Goal: Task Accomplishment & Management: Complete application form

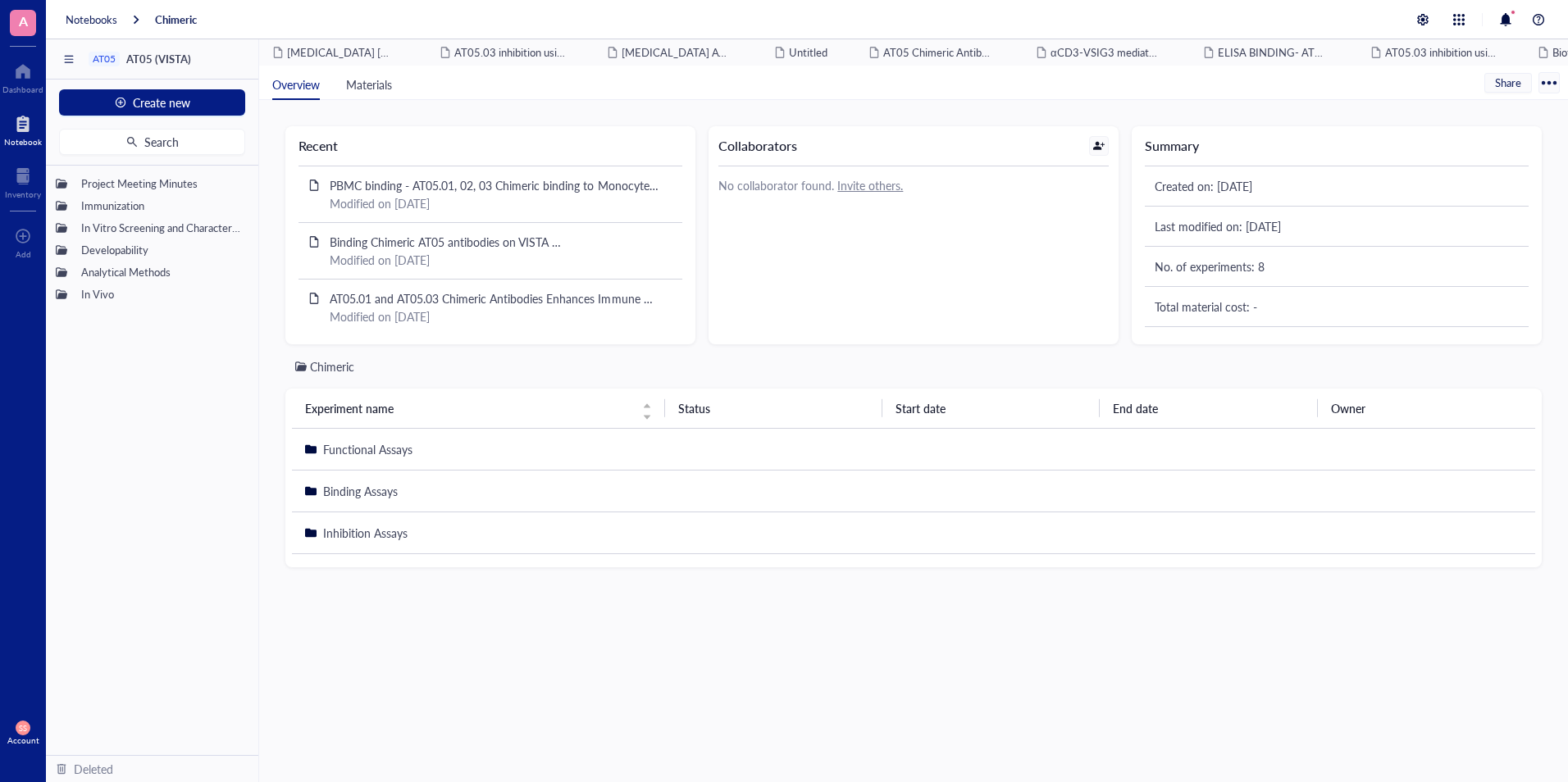
click at [8, 129] on div at bounding box center [23, 123] width 38 height 26
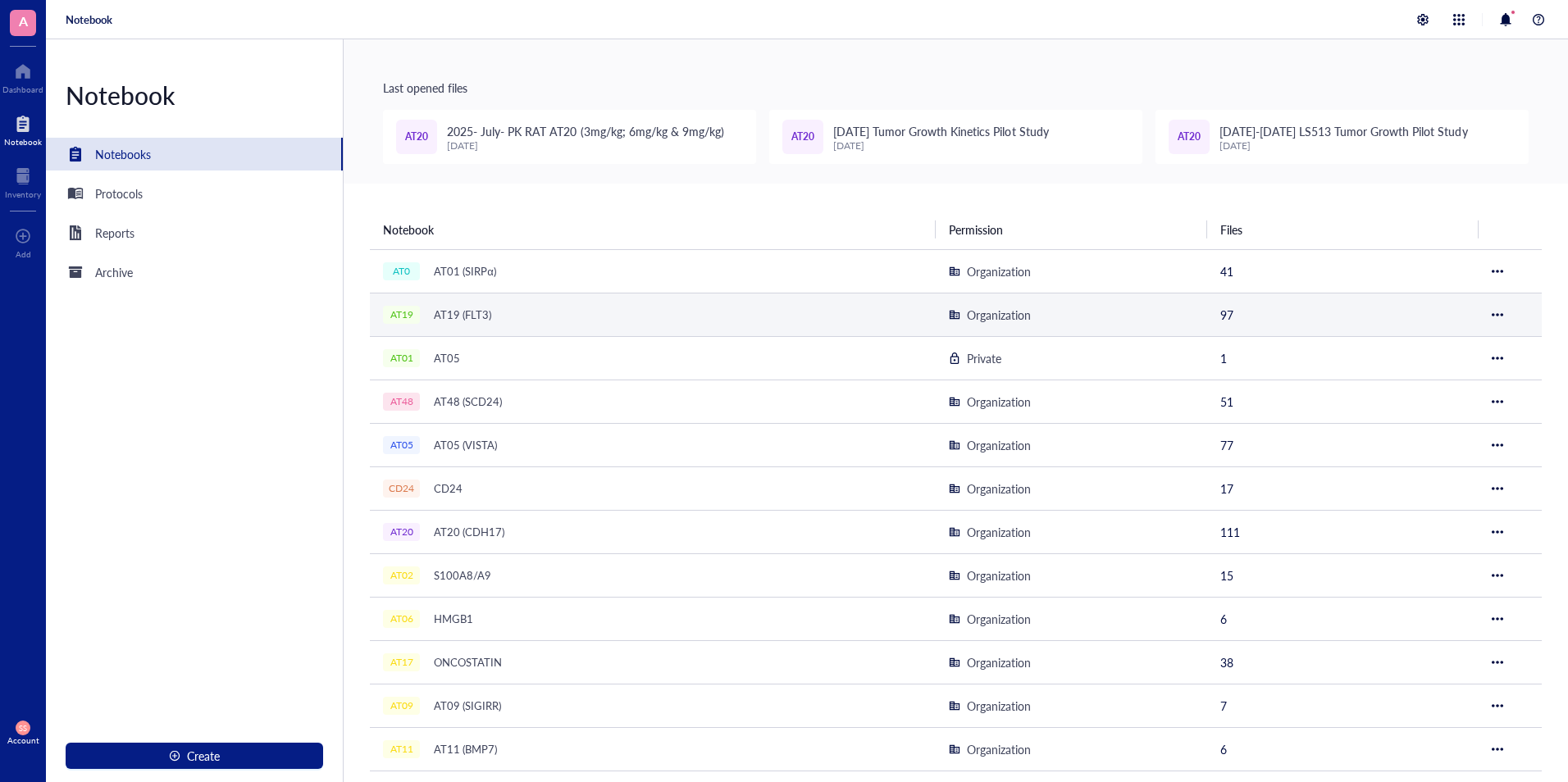
click at [510, 325] on div "AT19 AT19 (FLT3)" at bounding box center [588, 314] width 410 height 23
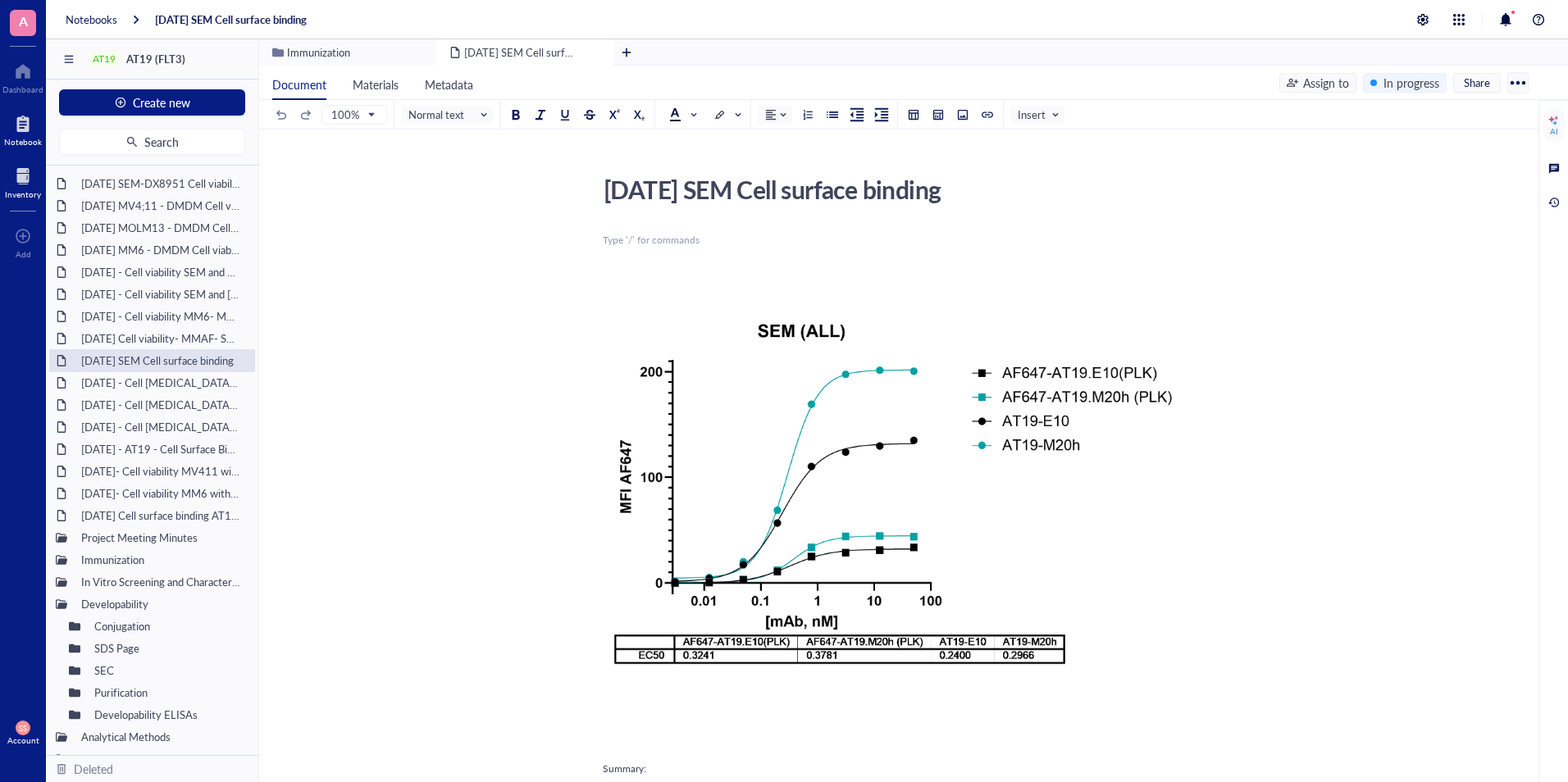
click at [18, 179] on div at bounding box center [23, 175] width 36 height 26
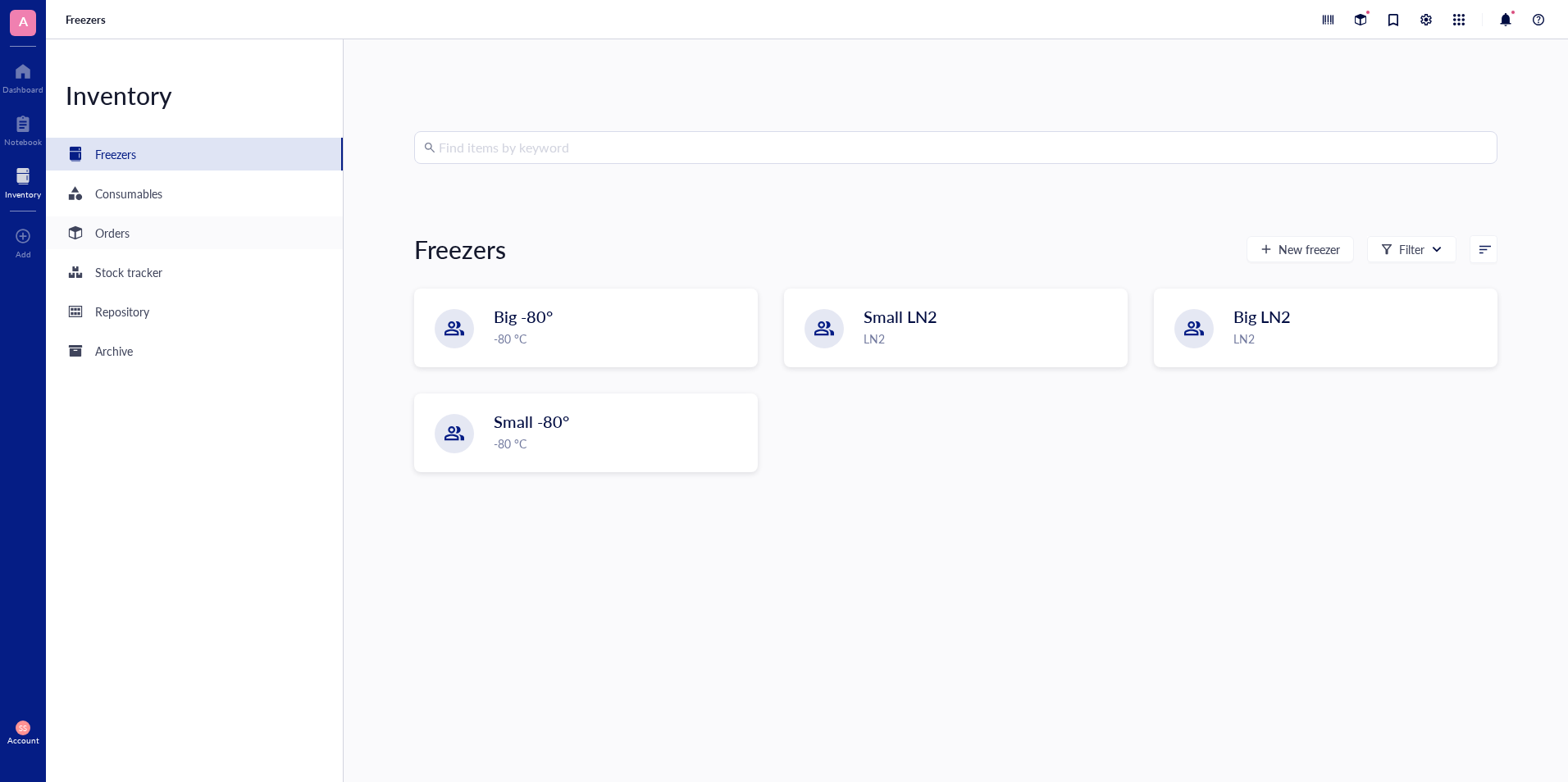
click at [117, 233] on div "Orders" at bounding box center [112, 232] width 34 height 18
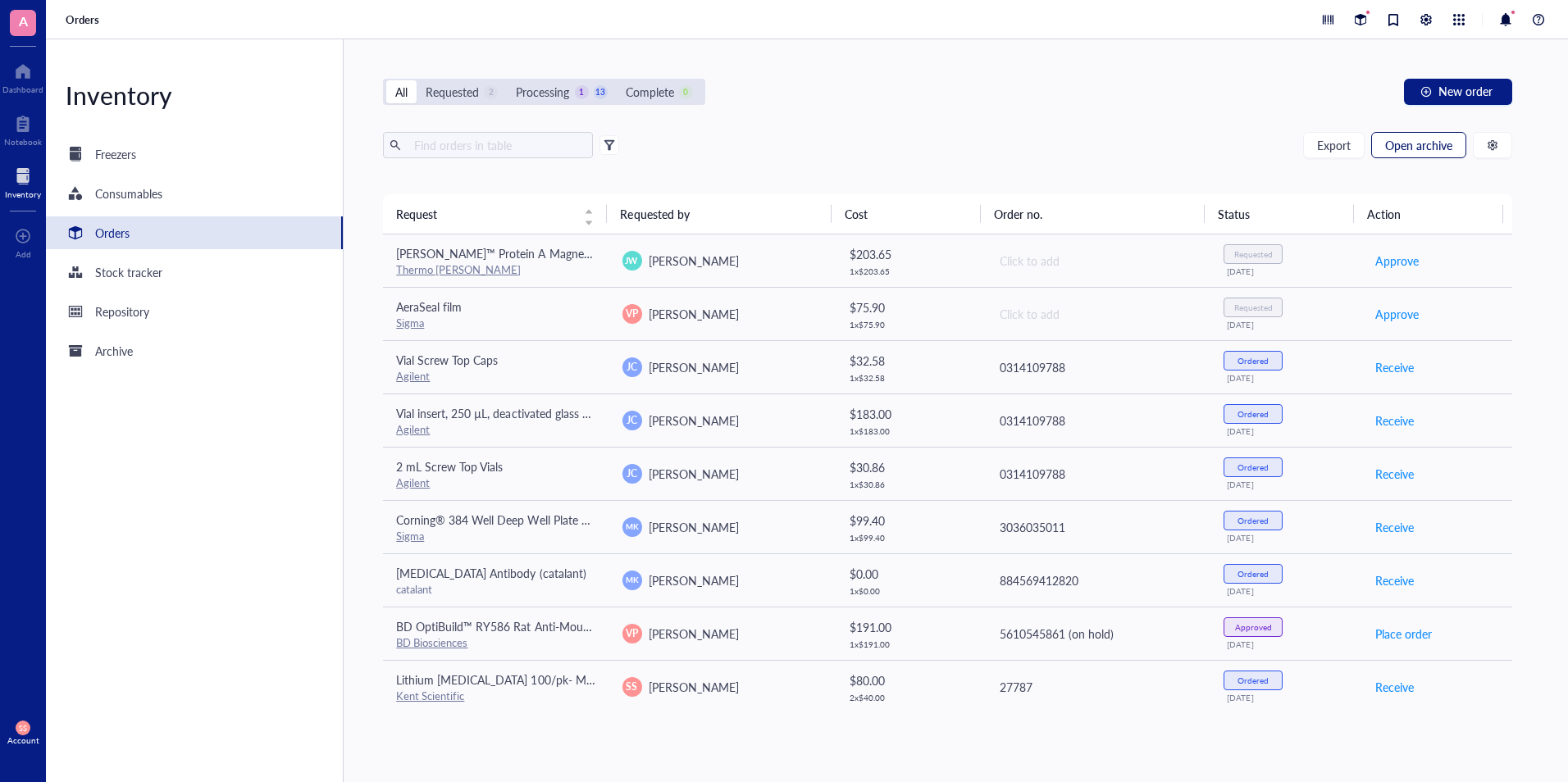
click at [1424, 132] on button "Open archive" at bounding box center [1418, 144] width 95 height 26
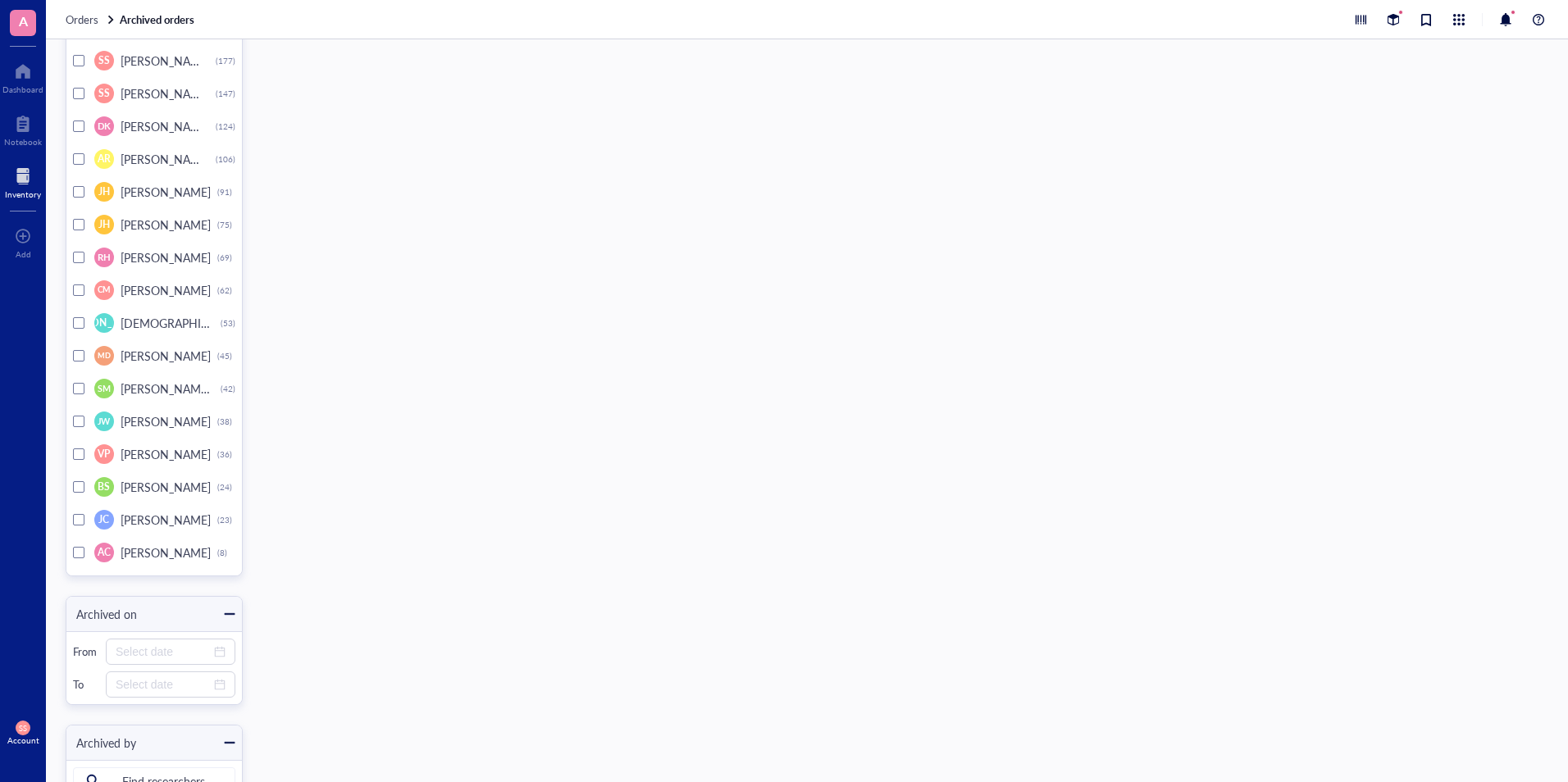
scroll to position [6899, 0]
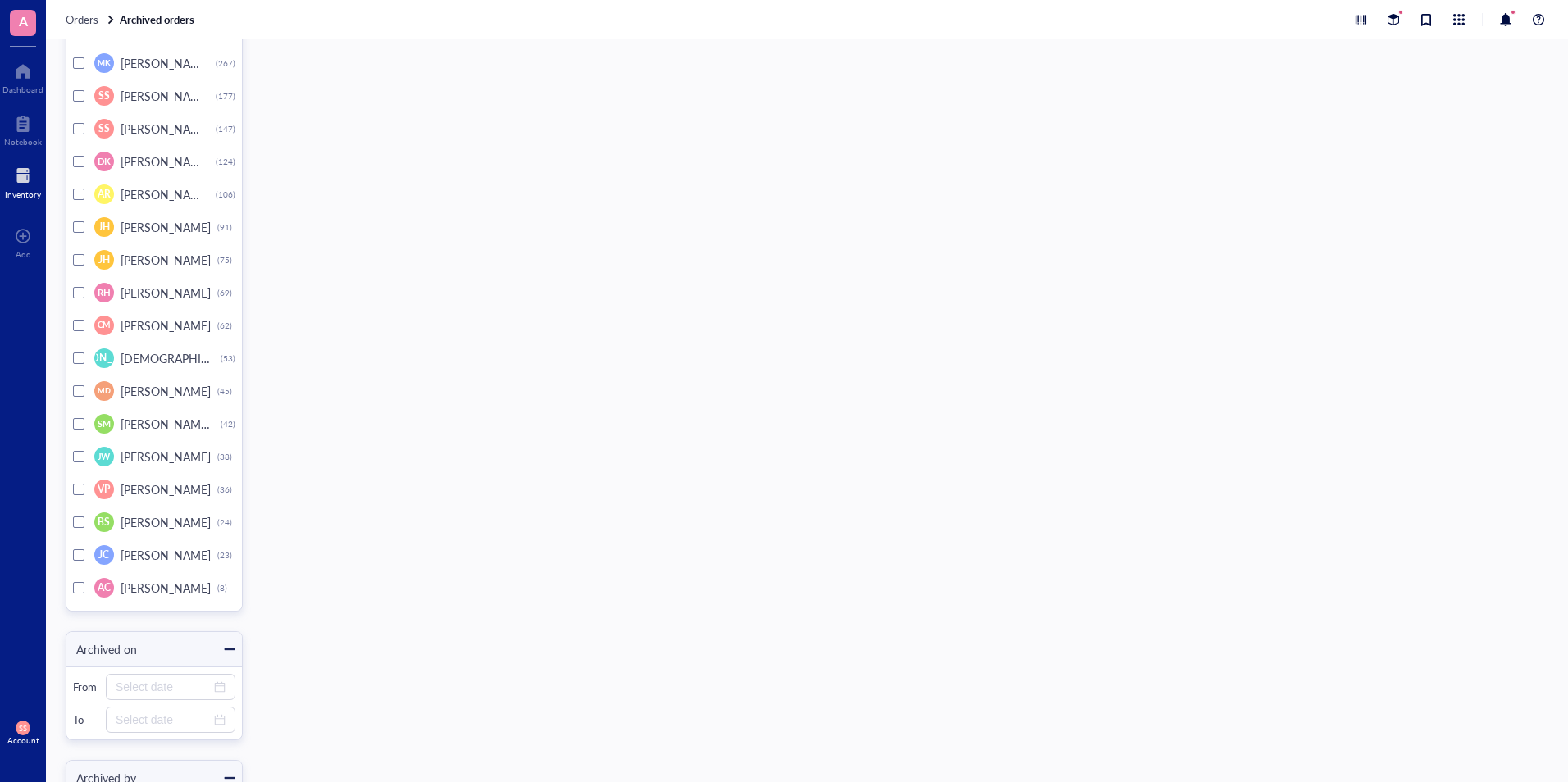
click at [78, 128] on div at bounding box center [79, 129] width 12 height 12
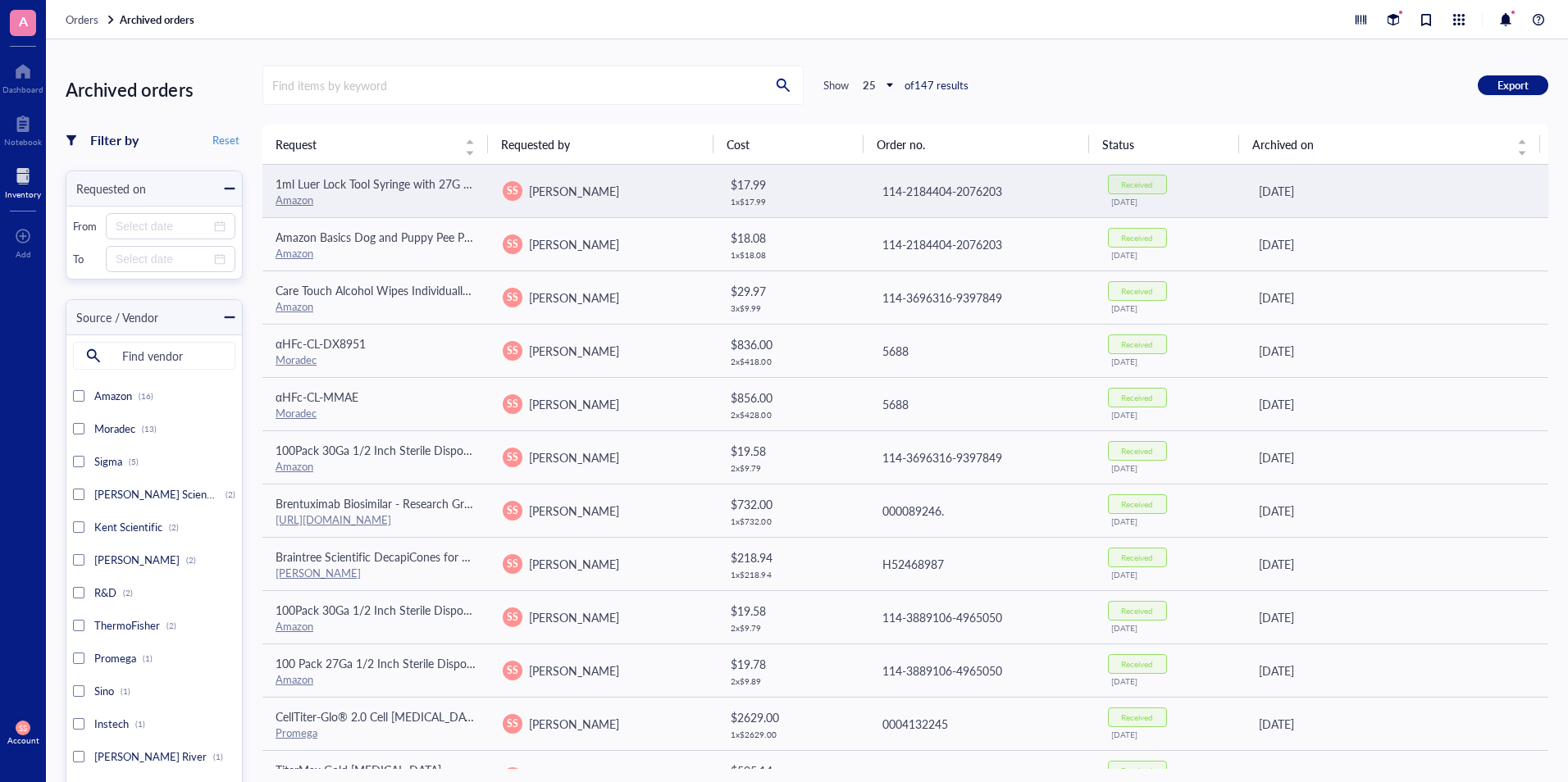
click at [413, 211] on td "1ml Luer Lock Tool Syringe with 27G Needle - Diameter 0.4mm/0.015Inch-Long 13mm…" at bounding box center [376, 190] width 227 height 53
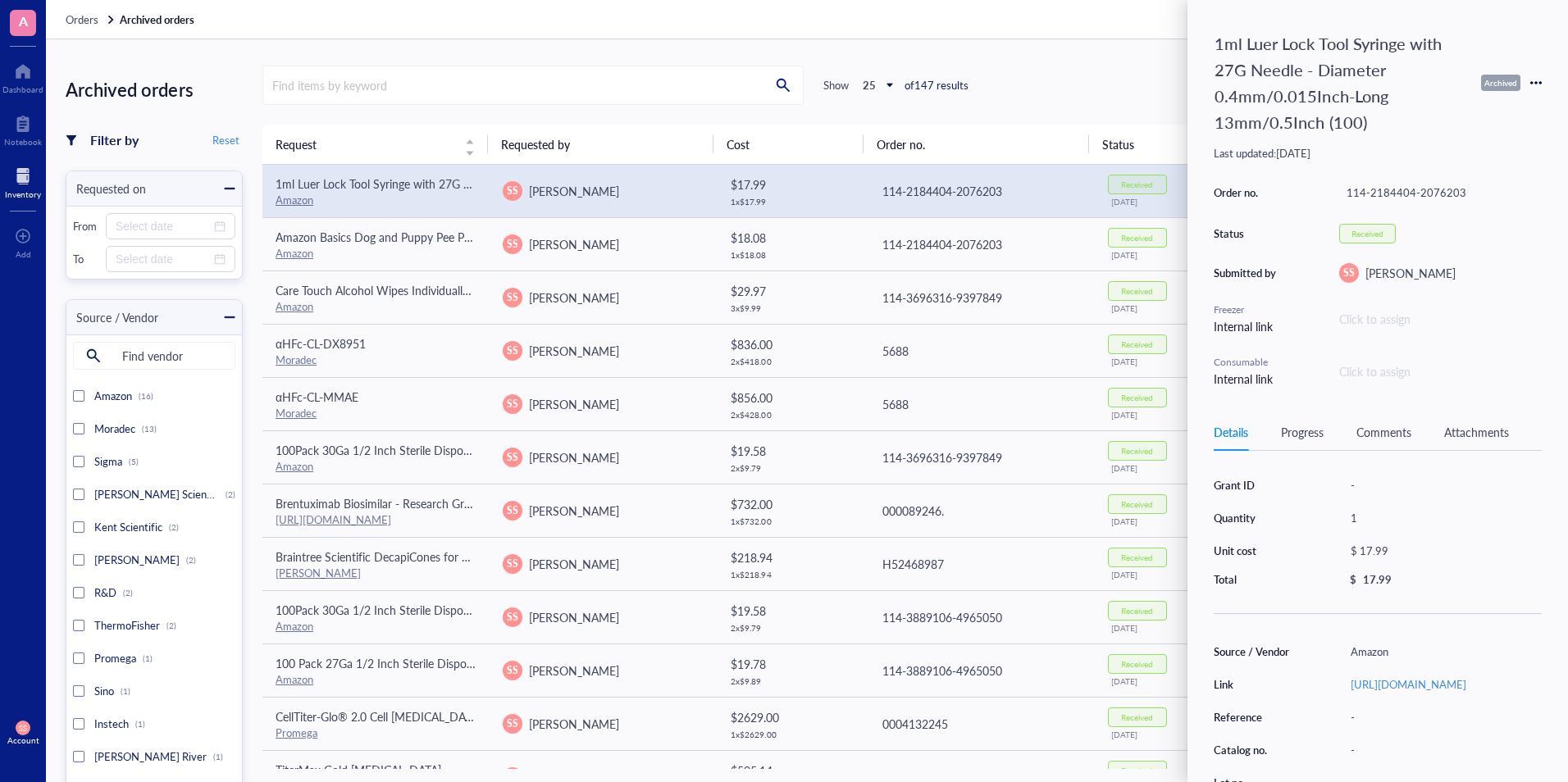
click at [1529, 82] on div "1ml Luer Lock Tool Syringe with 27G Needle - Diameter 0.4mm/0.015Inch-Long 13mm…" at bounding box center [1377, 82] width 328 height 113
click at [1535, 82] on icon at bounding box center [1536, 83] width 3 height 3
click at [1485, 102] on span "Request again" at bounding box center [1477, 106] width 103 height 18
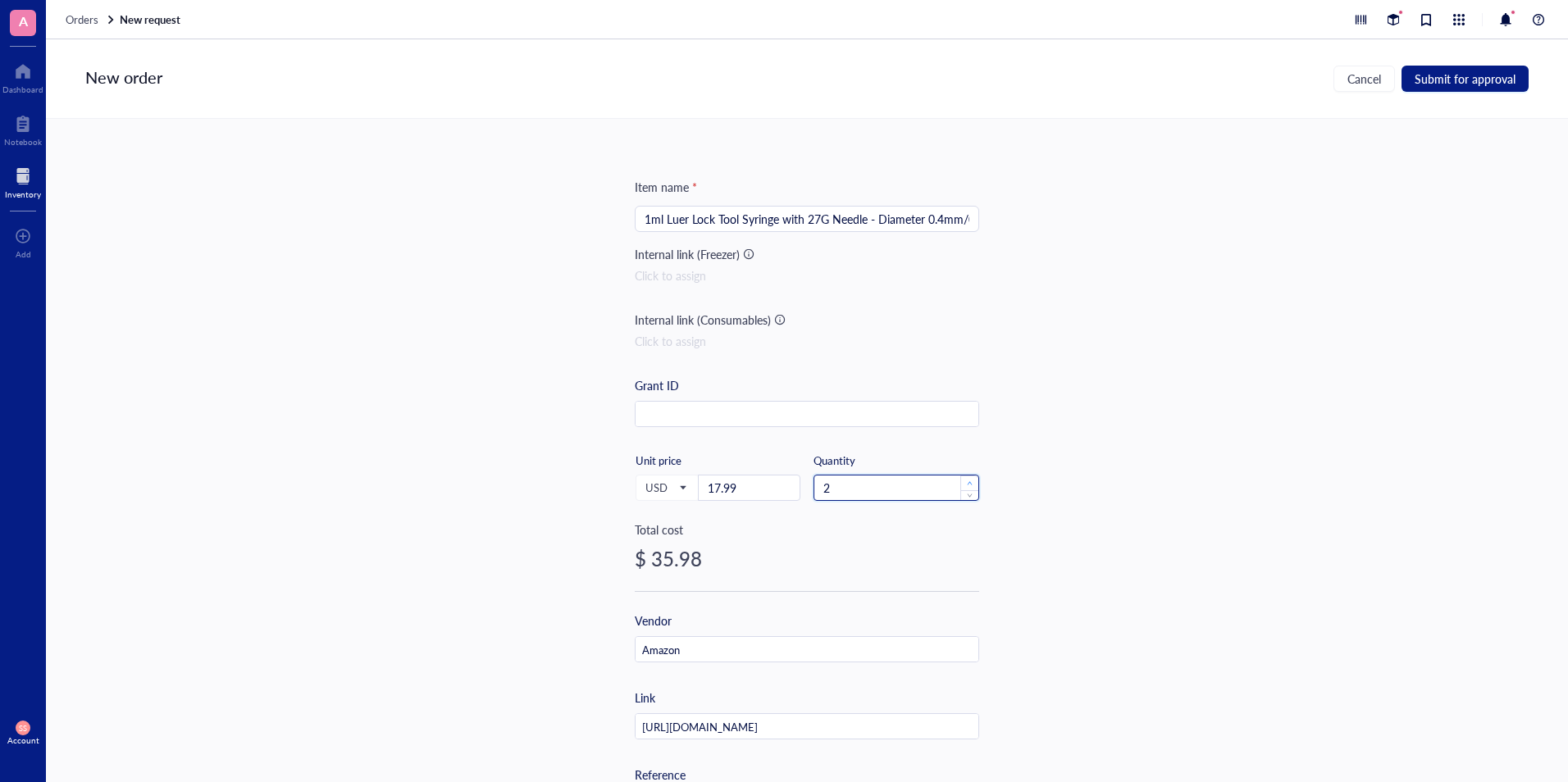
click at [964, 479] on span "Increase Value" at bounding box center [969, 483] width 18 height 15
type input "3"
click at [964, 479] on span "Increase Value" at bounding box center [969, 483] width 18 height 15
click at [1437, 72] on span "Submit for approval" at bounding box center [1465, 79] width 101 height 13
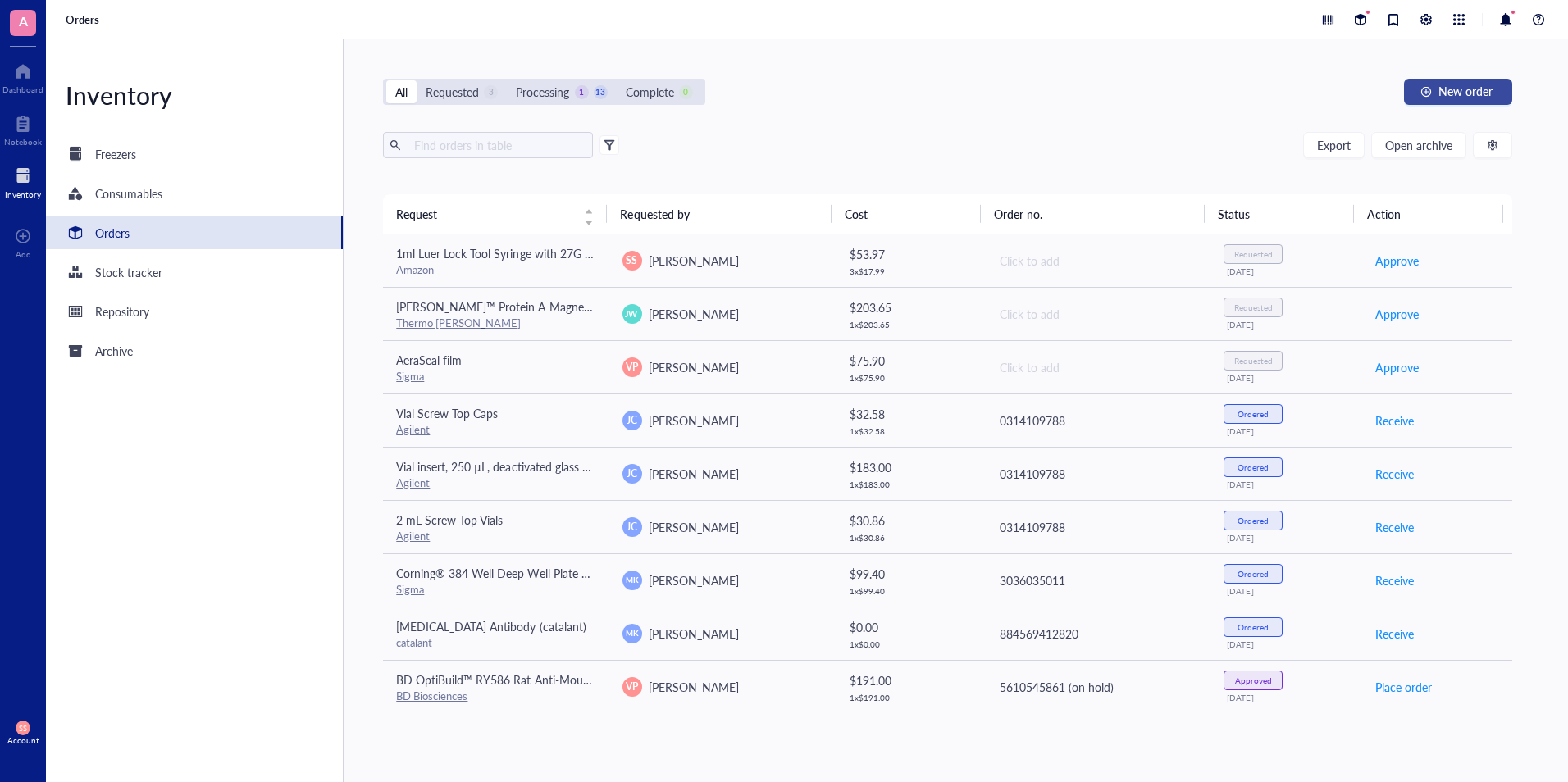
click at [1435, 94] on button "New order" at bounding box center [1457, 91] width 108 height 26
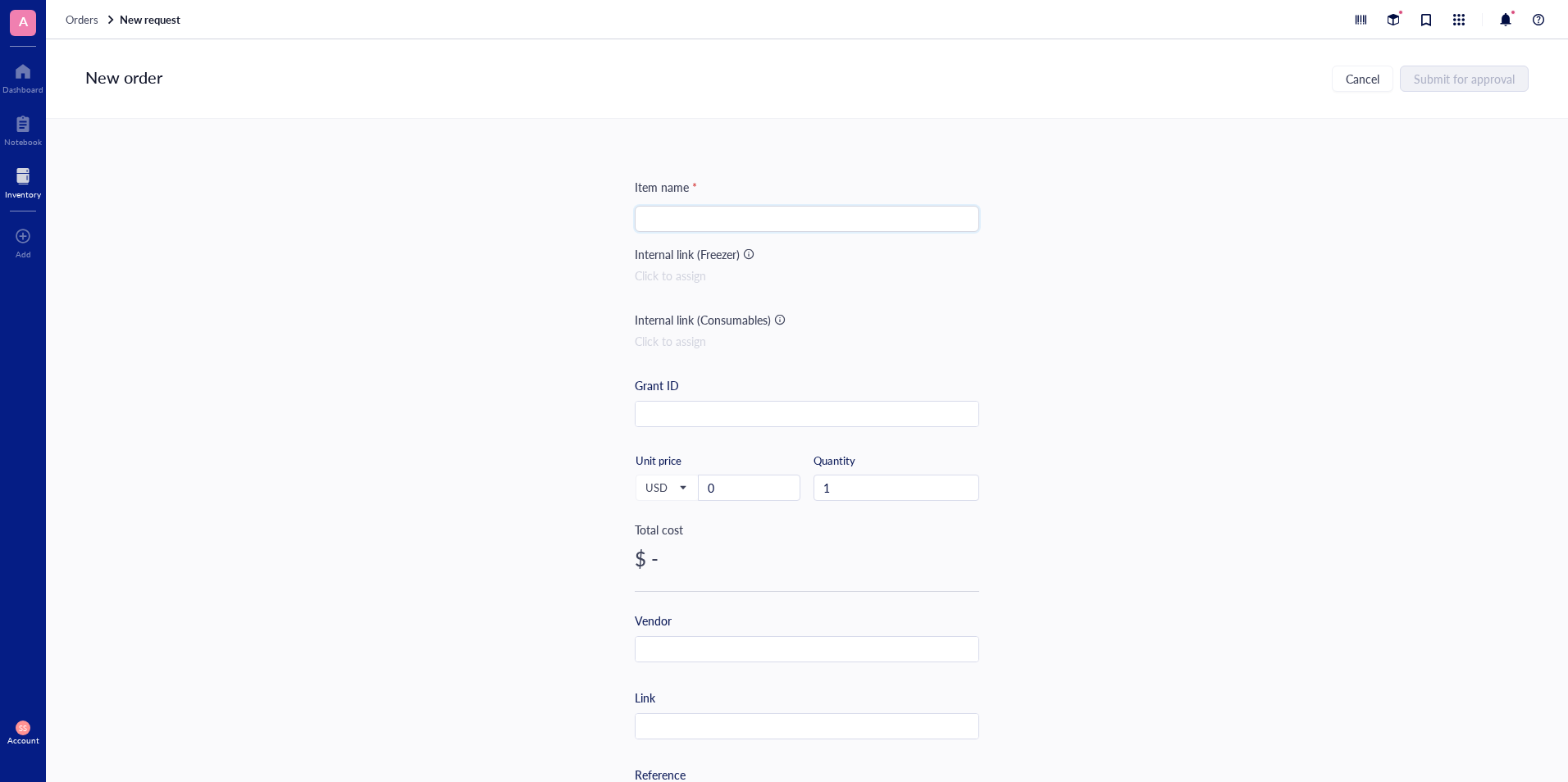
click at [828, 215] on input "search" at bounding box center [807, 218] width 325 height 24
paste input "Brandzig U-40 Pet [MEDICAL_DATA] Syringes 29G 1/2cc, 1/2" 100-Pack"
type input "Brandzig U-40 Pet [MEDICAL_DATA] Syringes 29G 1/2cc, 1/2" 100-Pack"
click at [769, 491] on input "0" at bounding box center [749, 487] width 101 height 24
paste input "17.99"
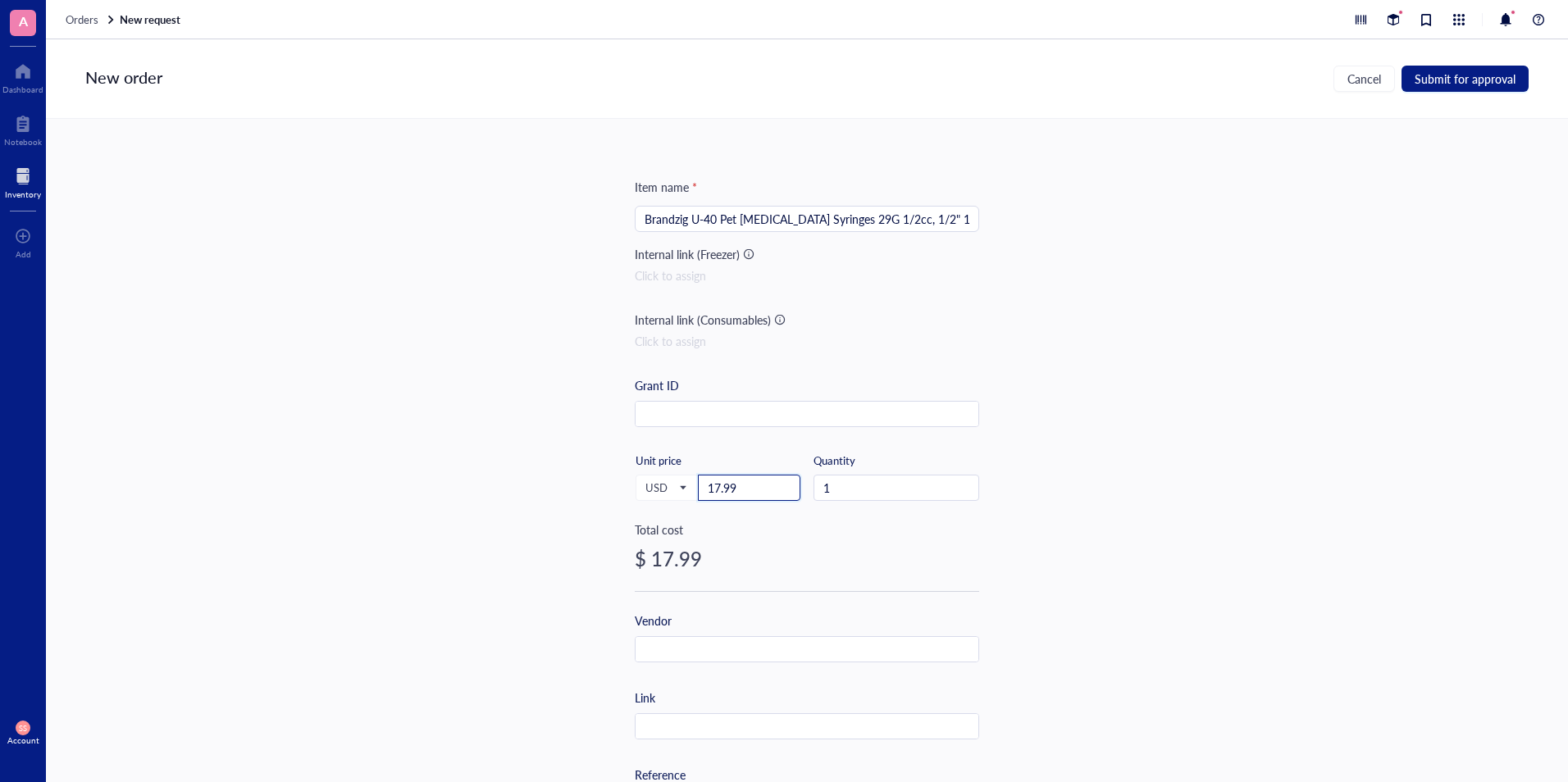
type input "17.99"
click at [713, 720] on input "text" at bounding box center [807, 727] width 342 height 26
paste input "[URL][DOMAIN_NAME][MEDICAL_DATA]"
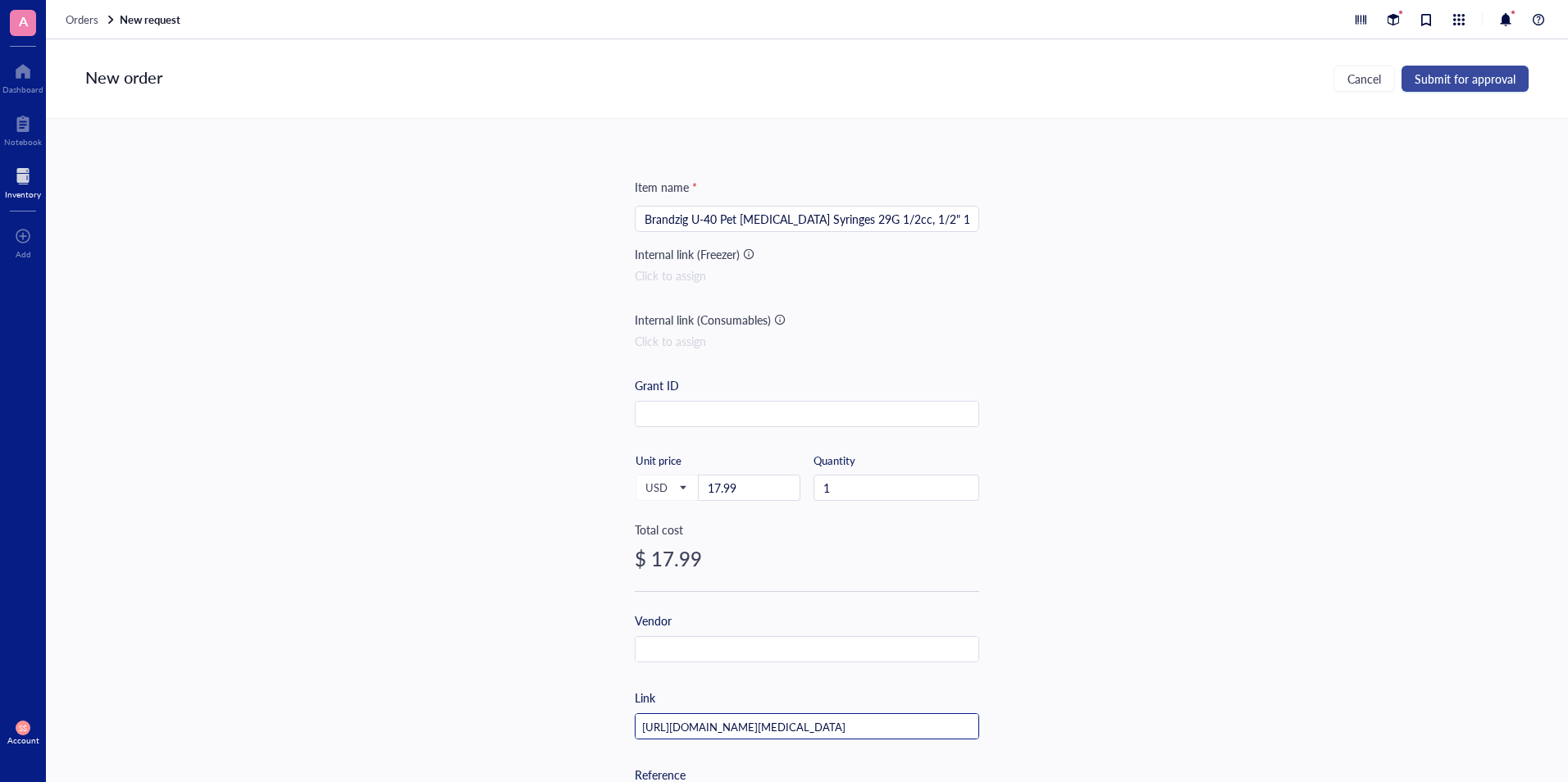
type input "[URL][DOMAIN_NAME][MEDICAL_DATA]"
click at [1472, 76] on span "Submit for approval" at bounding box center [1465, 79] width 101 height 13
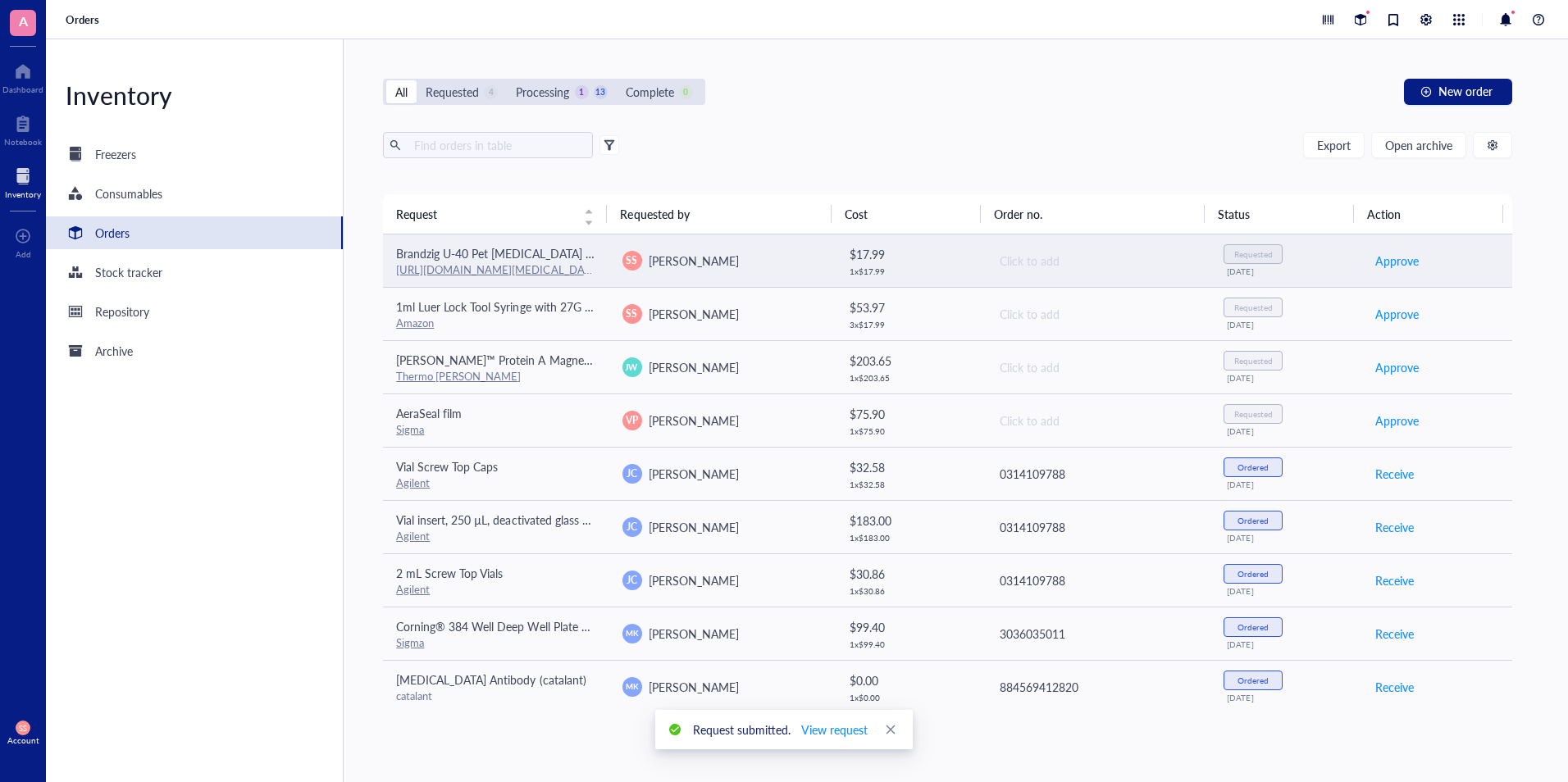
click at [1317, 258] on div "Requested [DATE]" at bounding box center [1286, 260] width 124 height 32
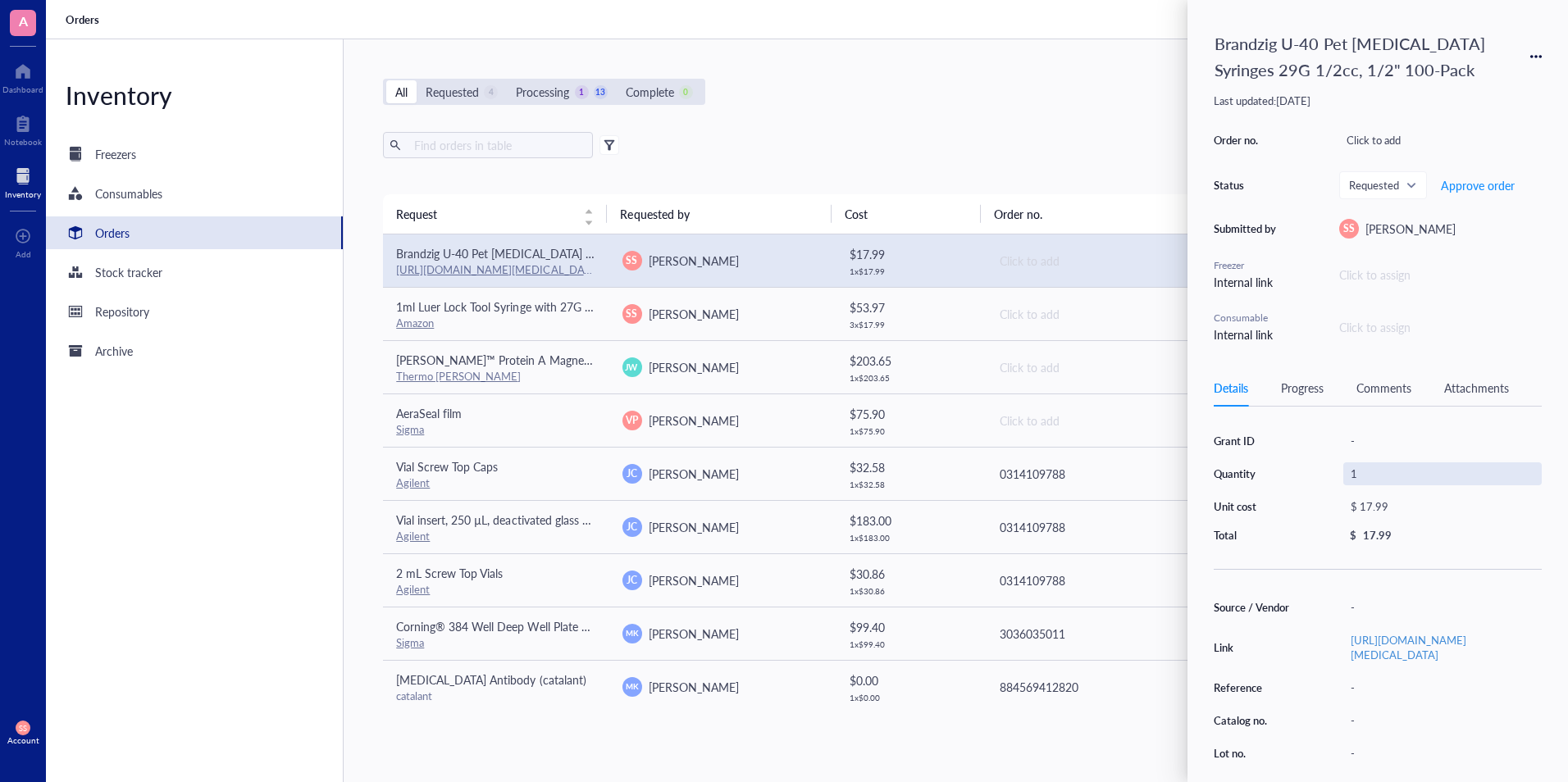
click at [1354, 472] on div "1" at bounding box center [1442, 473] width 198 height 23
type input "3"
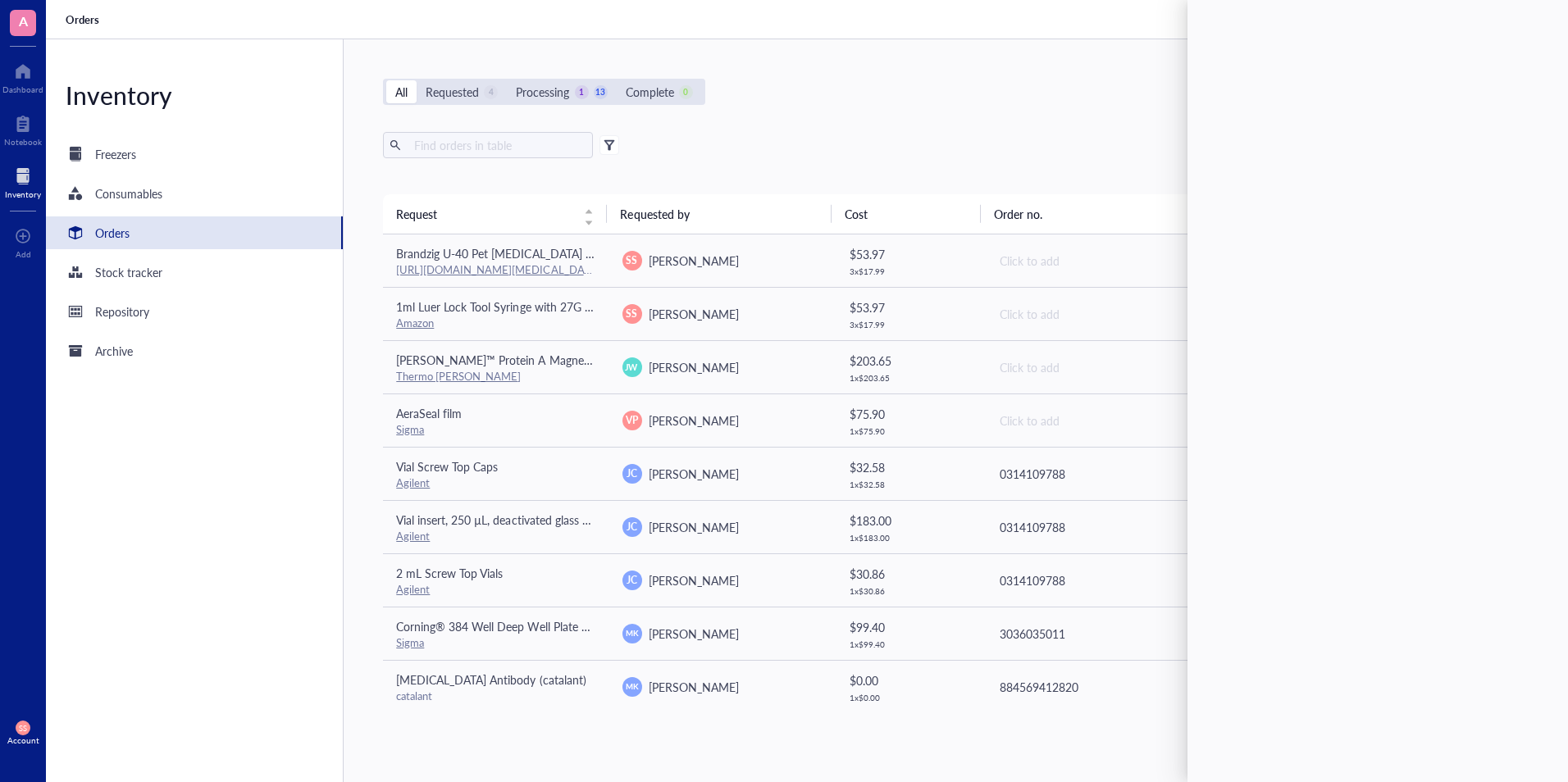
click at [1131, 119] on div "All Requested 4 Processing 1 13 Complete 0 New order Export Open archive Reques…" at bounding box center [947, 410] width 1207 height 743
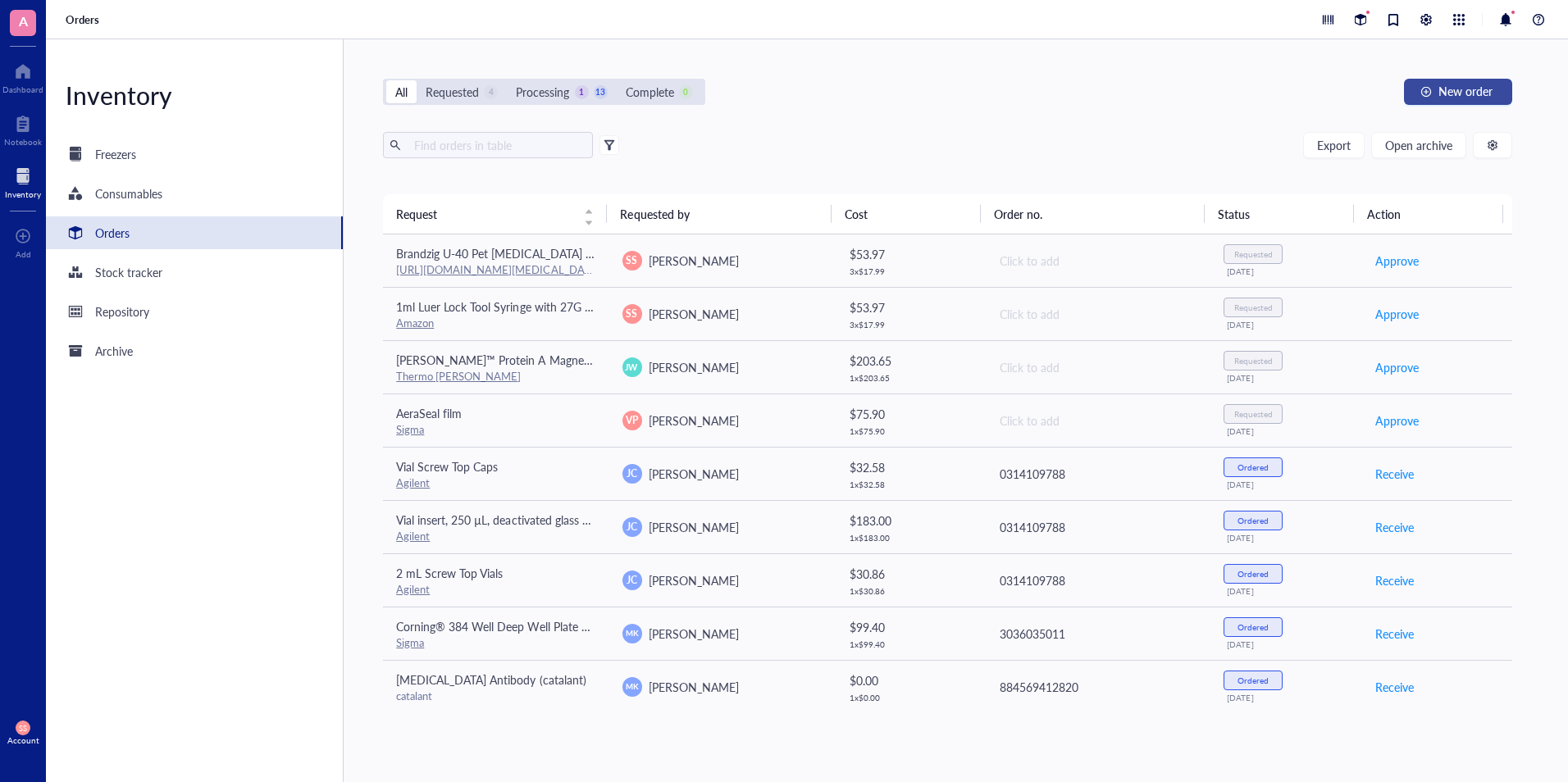
click at [1464, 88] on span "New order" at bounding box center [1465, 91] width 54 height 13
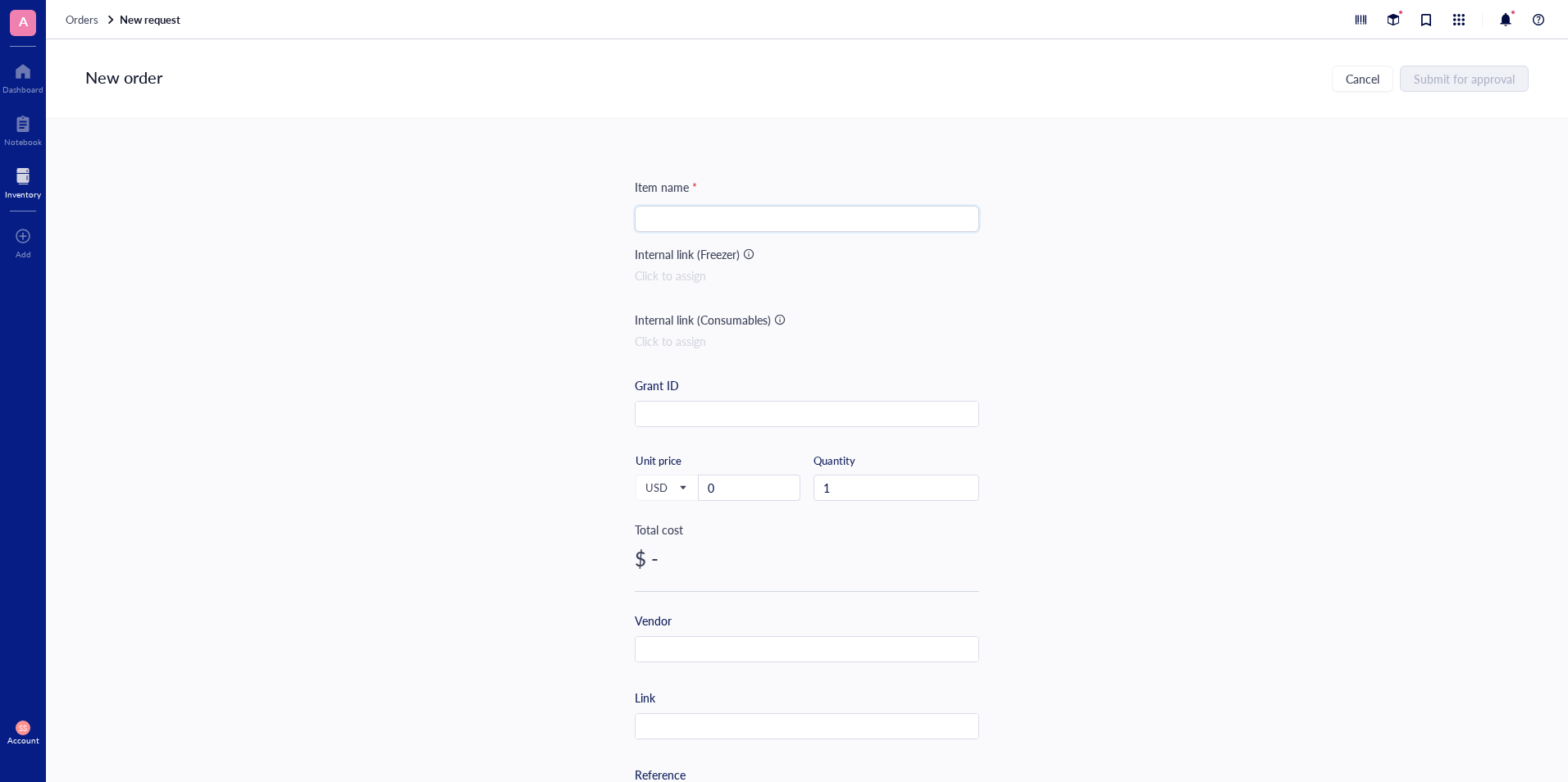
click at [917, 229] on input "search" at bounding box center [807, 218] width 325 height 24
paste input "U-100 27G 1cc Syringes with 1/2 Inch-13mm Accurate Measuring for Liquid Individ…"
type input "U-100 27G 1cc Syringes with 1/2 Inch-13mm Accurate Measuring for Liquid Individ…"
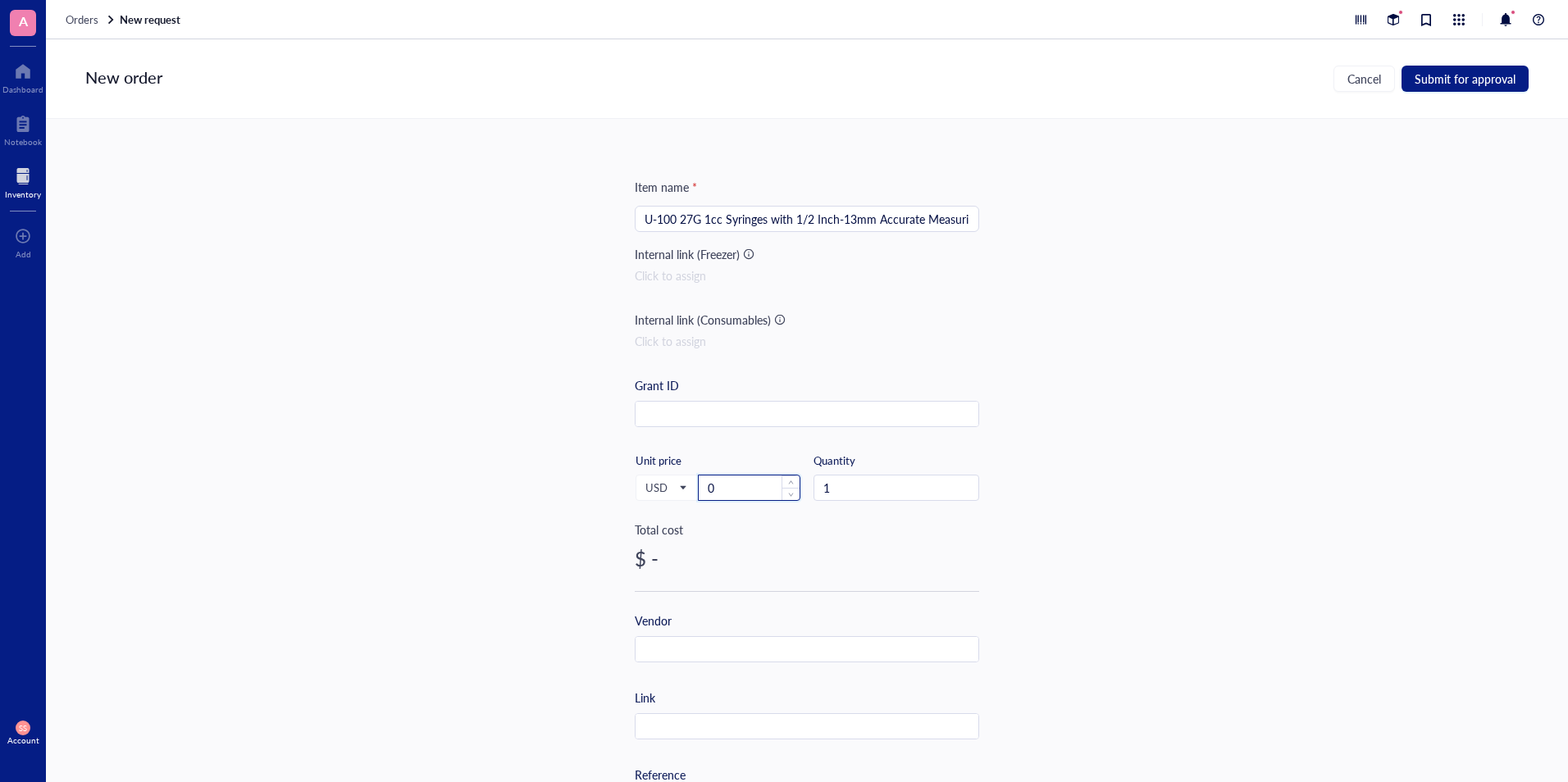
click at [737, 490] on input "0" at bounding box center [749, 487] width 101 height 24
paste input "19.90"
type input "19.9"
click at [970, 479] on span "Increase Value" at bounding box center [969, 483] width 18 height 15
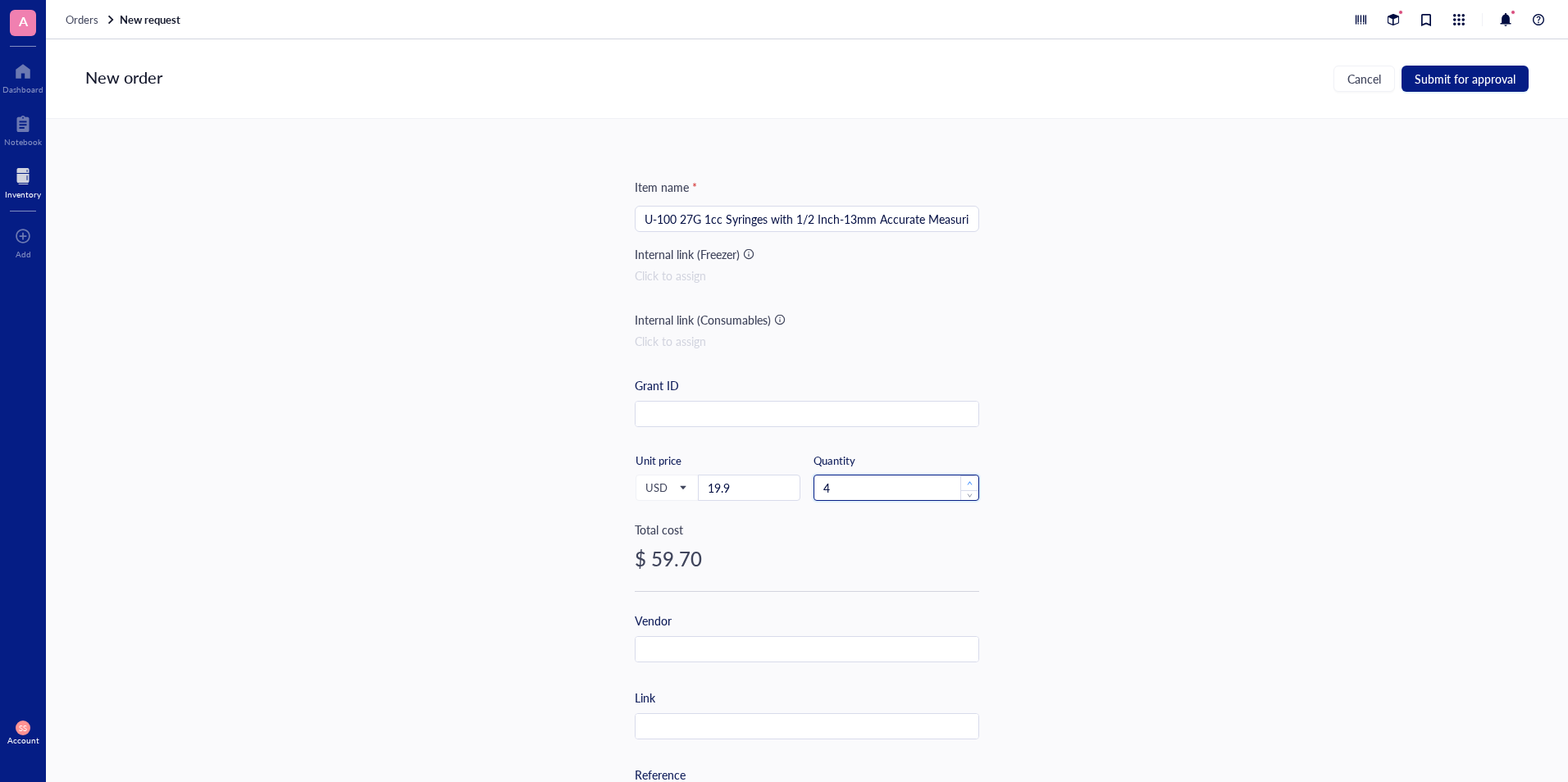
click at [970, 479] on span "Increase Value" at bounding box center [969, 483] width 18 height 15
type input "3"
click at [967, 492] on span "down" at bounding box center [970, 493] width 6 height 6
click at [688, 726] on input "text" at bounding box center [807, 727] width 342 height 26
paste input "[URL][DOMAIN_NAME]"
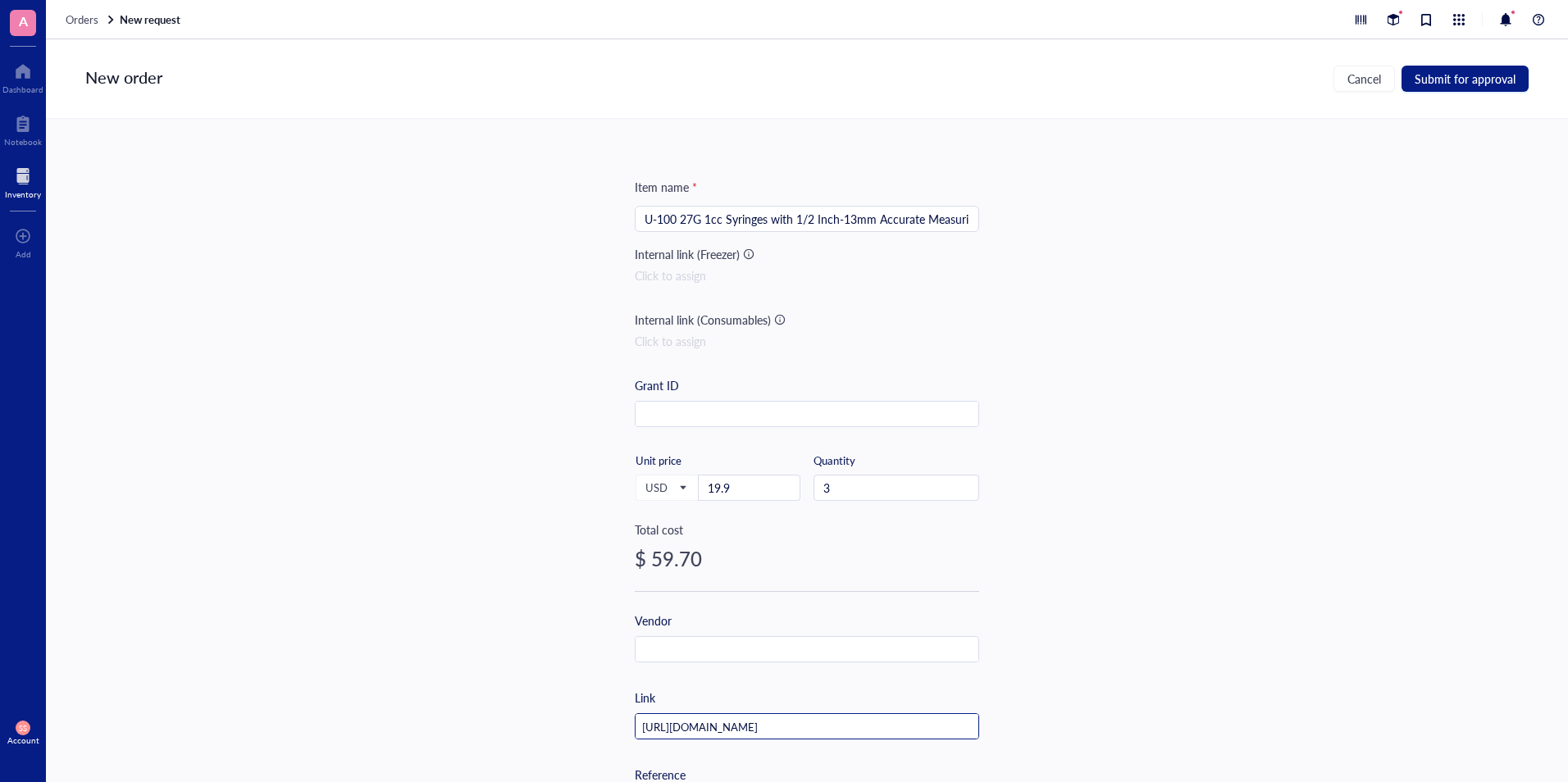
scroll to position [0, 761]
type input "[URL][DOMAIN_NAME]"
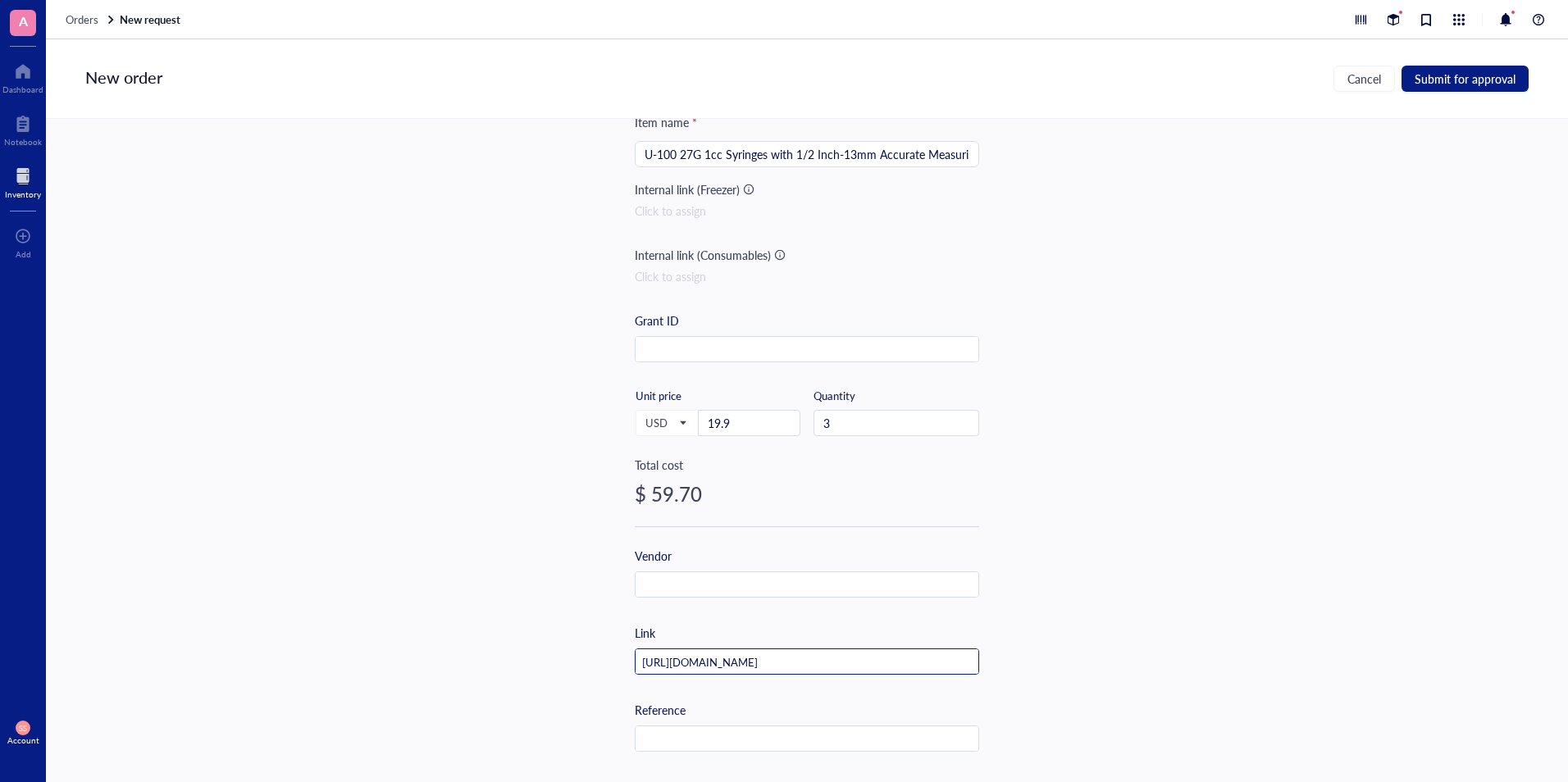
scroll to position [65, 0]
click at [1472, 75] on span "Submit for approval" at bounding box center [1465, 79] width 101 height 13
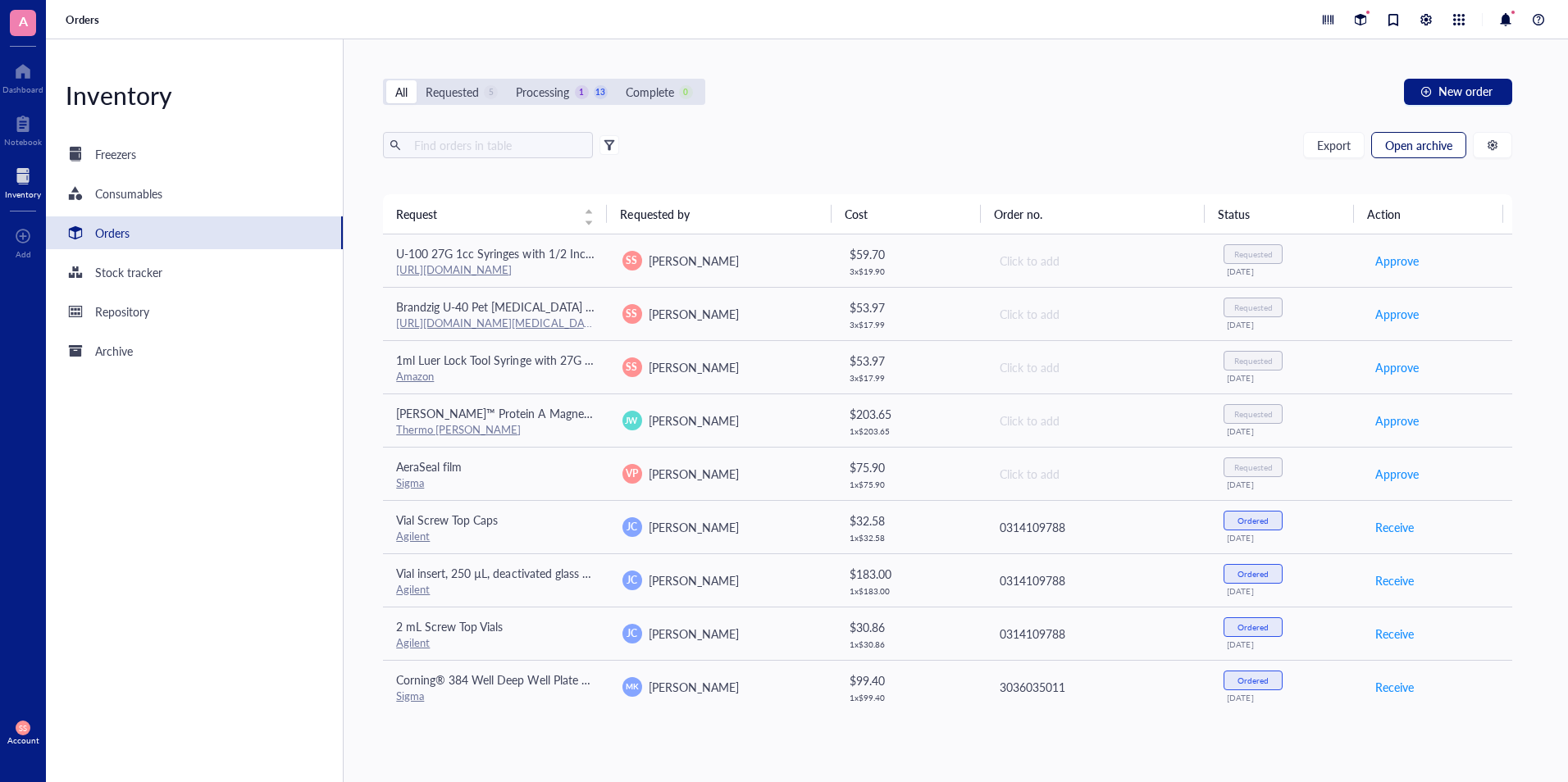
click at [1422, 143] on span "Open archive" at bounding box center [1419, 145] width 67 height 13
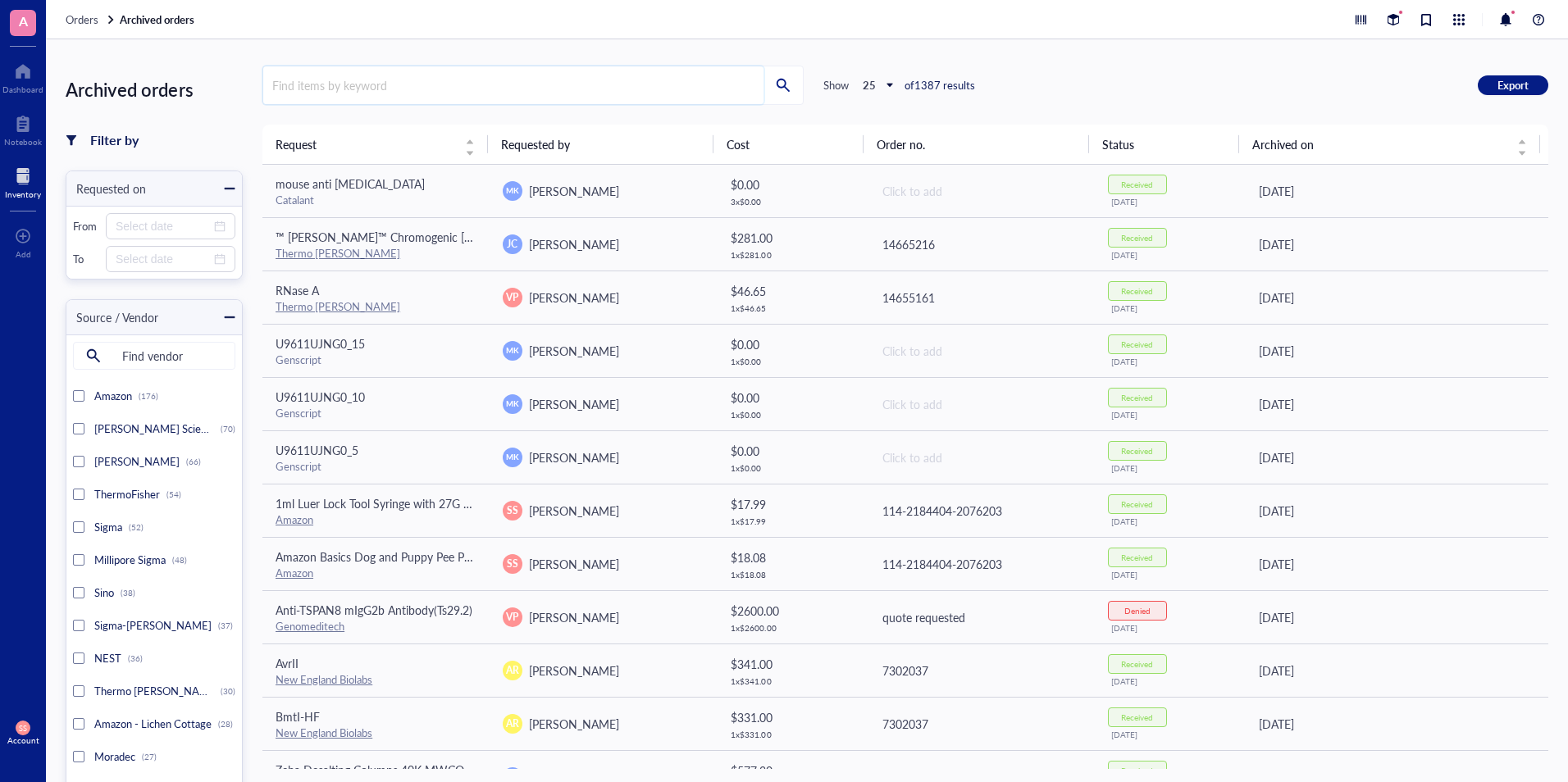
click at [380, 92] on input "search" at bounding box center [514, 85] width 500 height 38
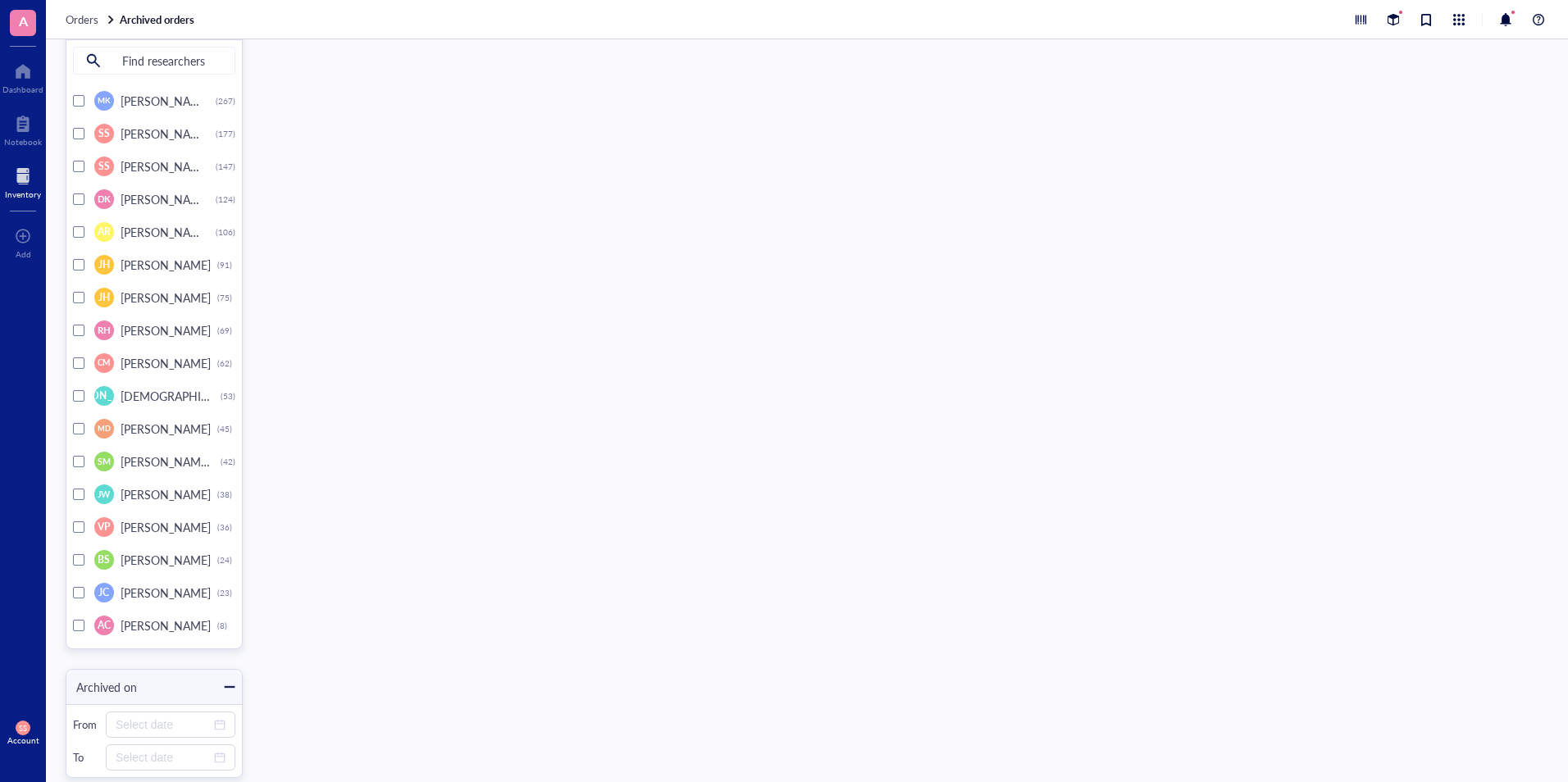
scroll to position [6880, 0]
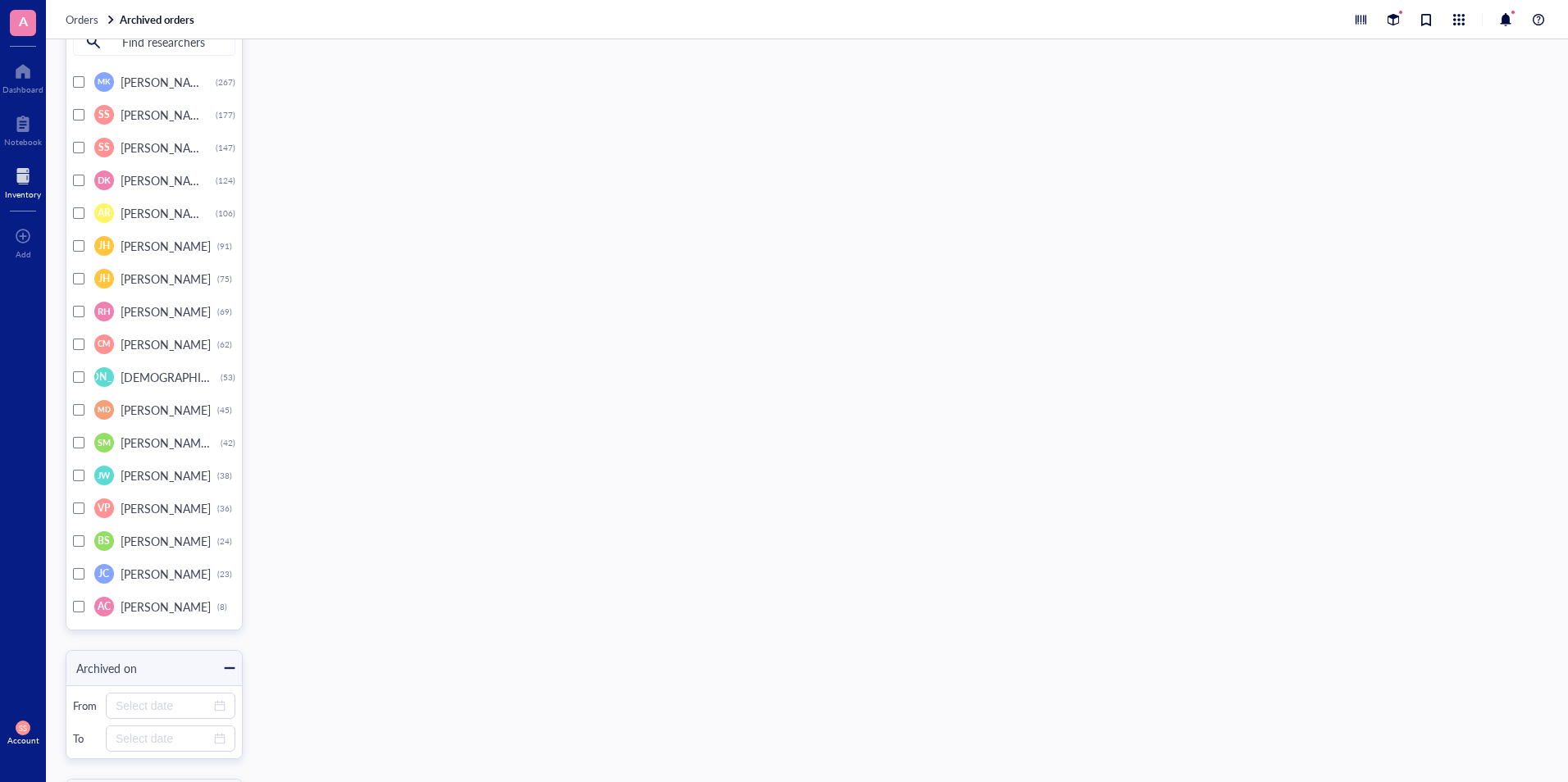
click at [79, 145] on div at bounding box center [79, 148] width 12 height 12
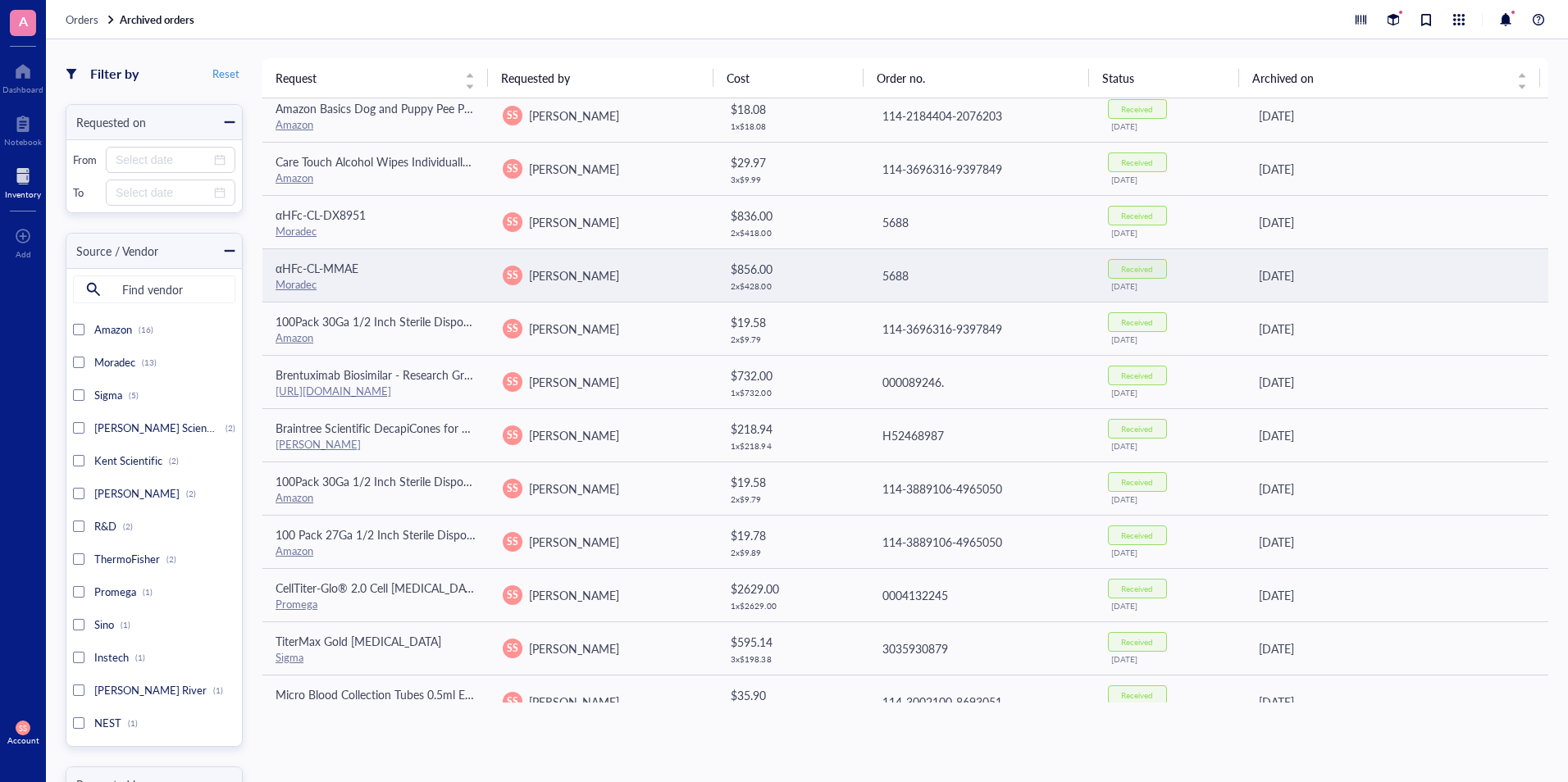
scroll to position [59, 0]
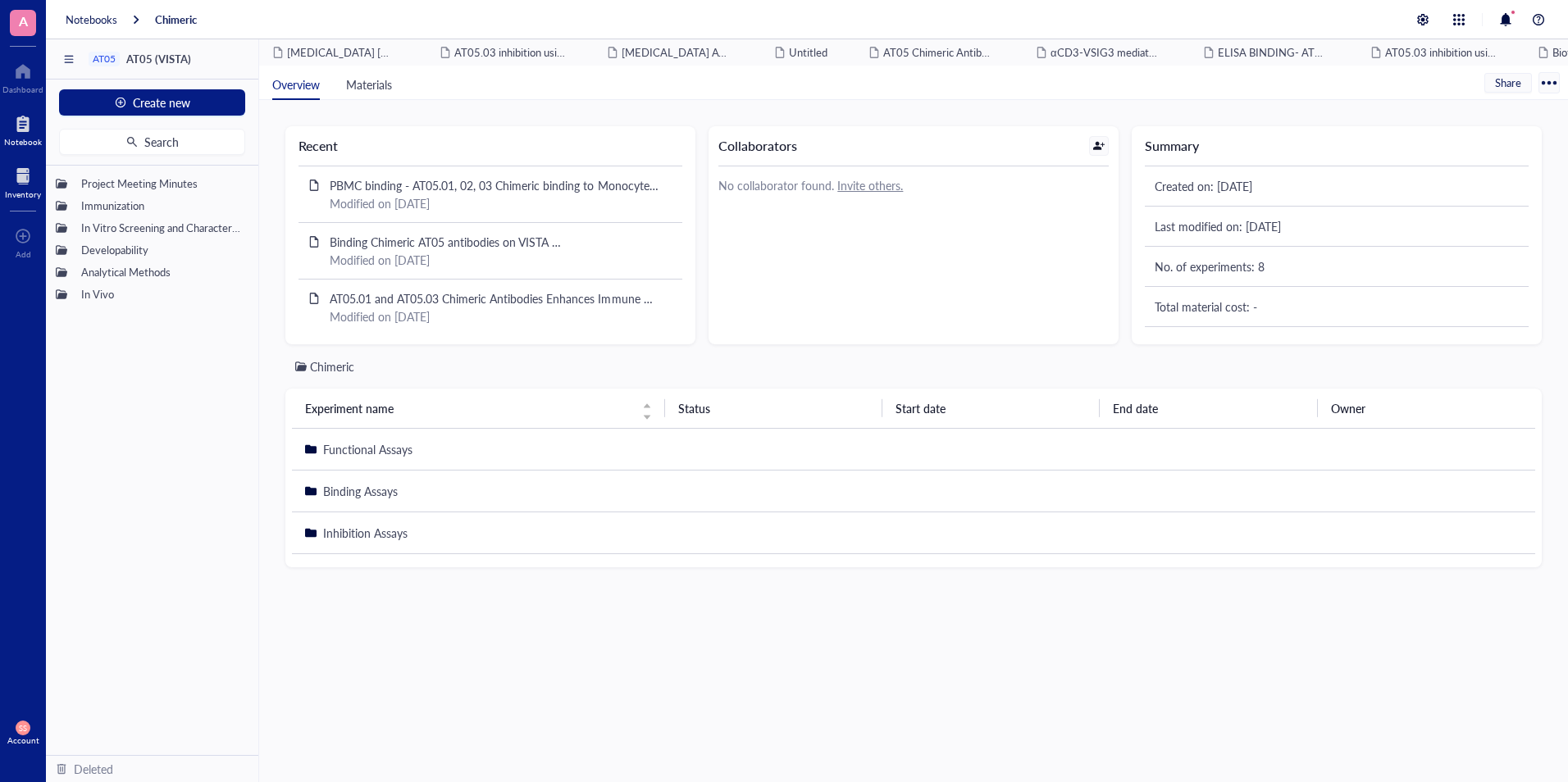
click at [24, 177] on div at bounding box center [23, 175] width 36 height 26
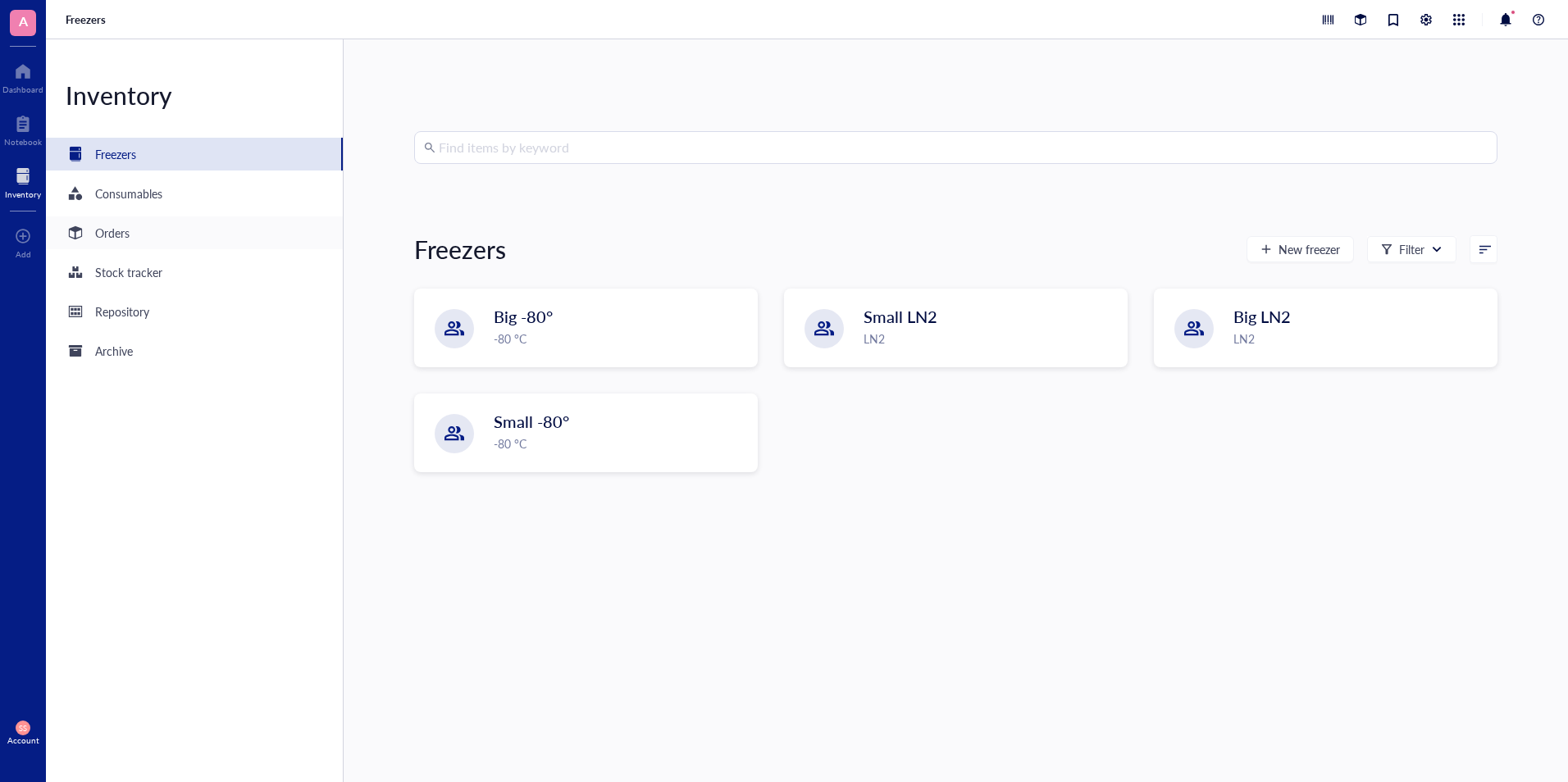
click at [127, 233] on div "Orders" at bounding box center [112, 232] width 34 height 18
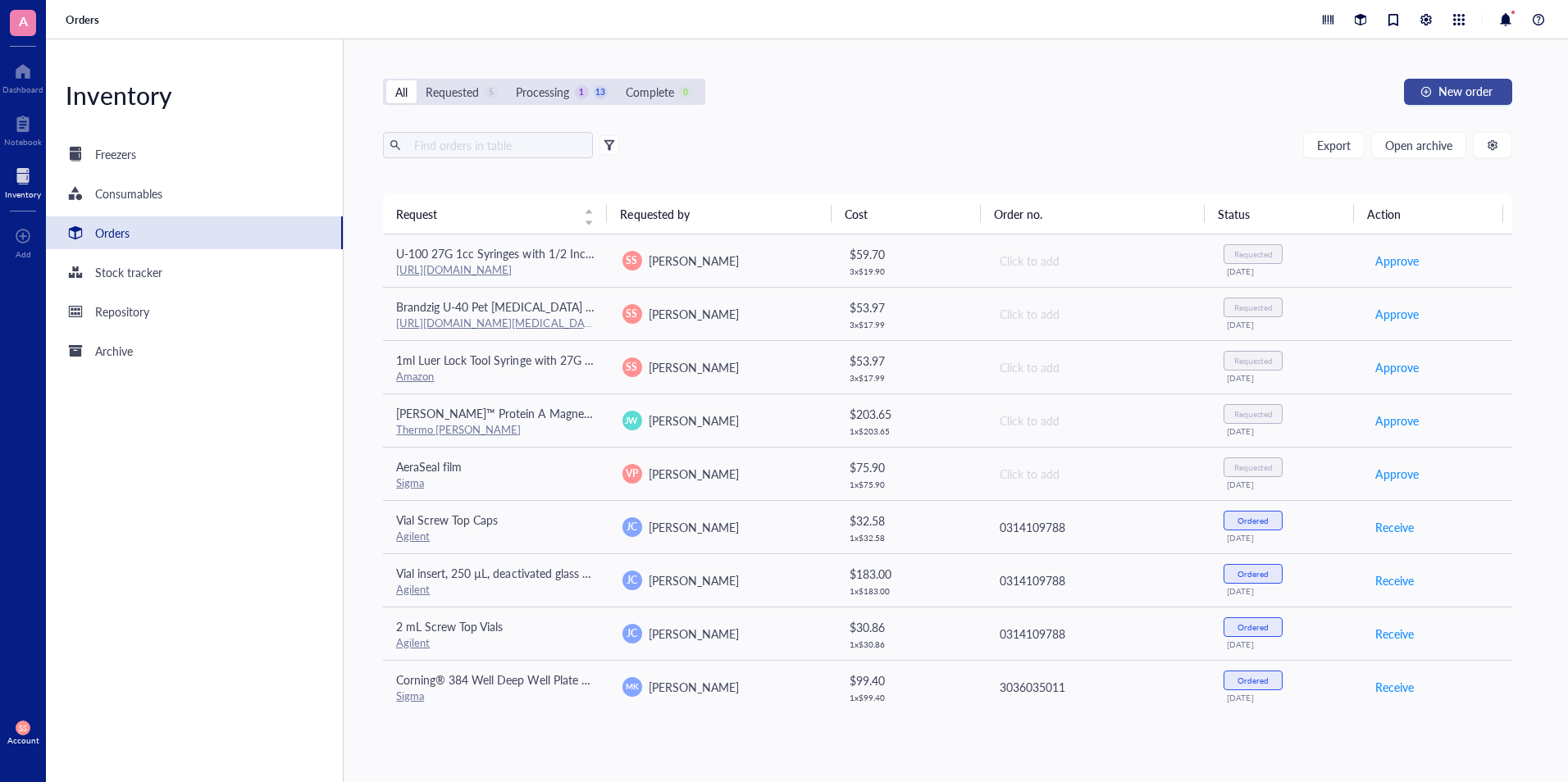
click at [1471, 97] on span "New order" at bounding box center [1465, 91] width 54 height 13
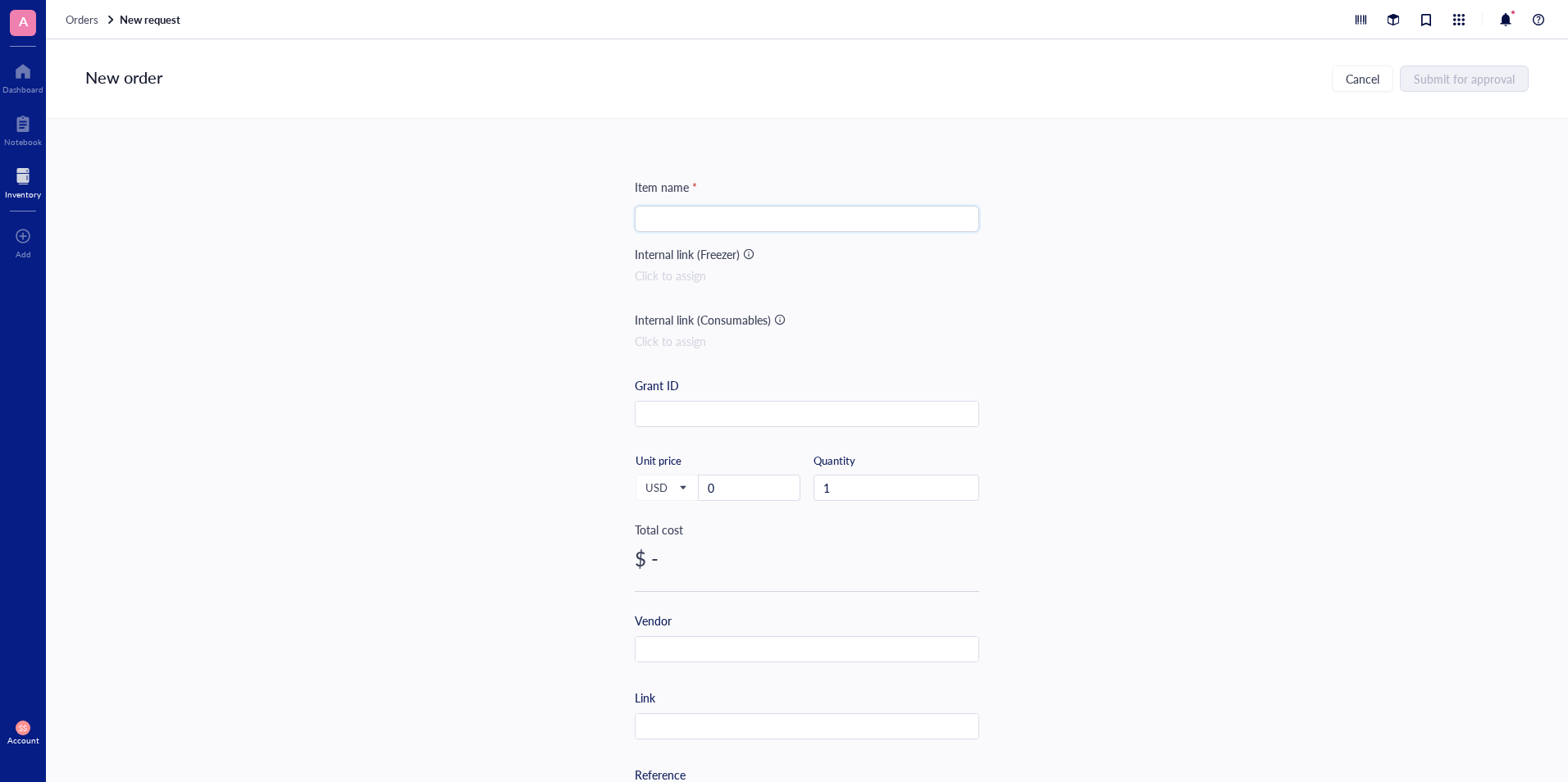
click at [859, 220] on input "search" at bounding box center [807, 218] width 325 height 24
paste input "Dealmed 2’’ x 2’’ Sterile Gauze Pads (100 Count) Disposable and Individually Wr…"
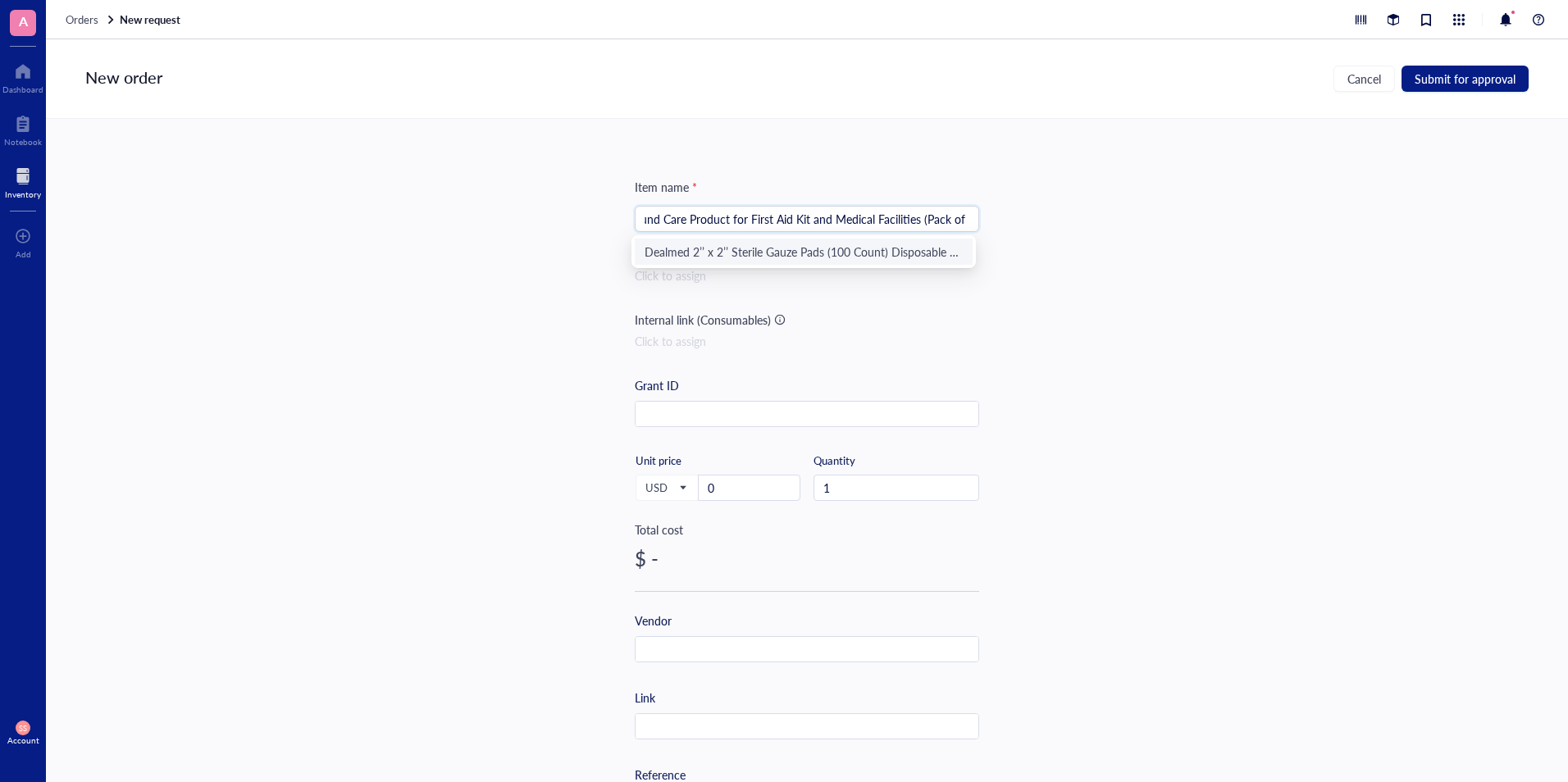
type input "Dealmed 2’’ x 2’’ Sterile Gauze Pads (100 Count) Disposable and Individually Wr…"
click at [755, 489] on input "0" at bounding box center [749, 487] width 101 height 24
paste input "6.9"
type input "6.9"
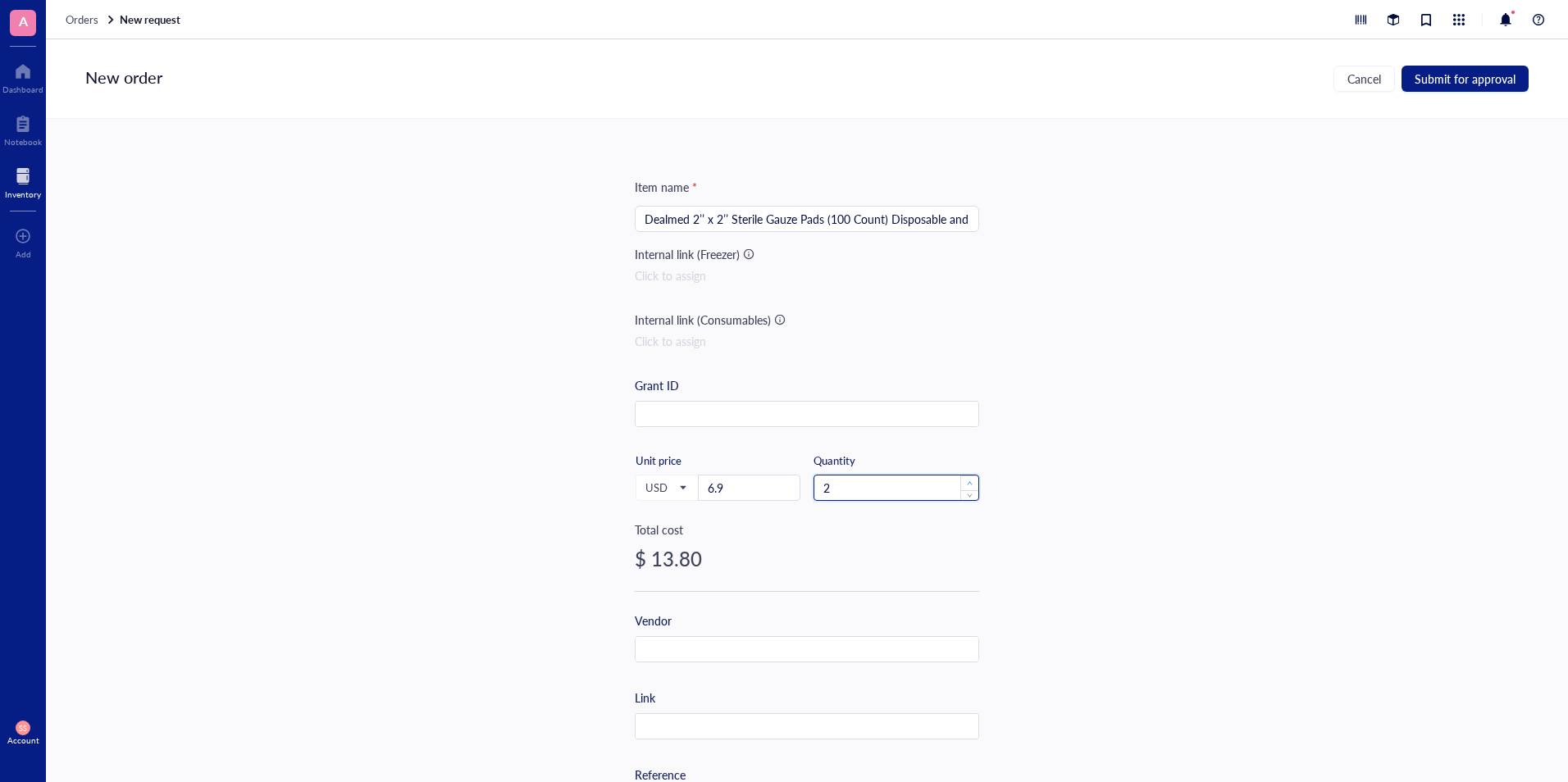
click at [962, 483] on span "Increase Value" at bounding box center [969, 483] width 18 height 15
type input "5"
click at [962, 483] on span "Increase Value" at bounding box center [969, 483] width 18 height 15
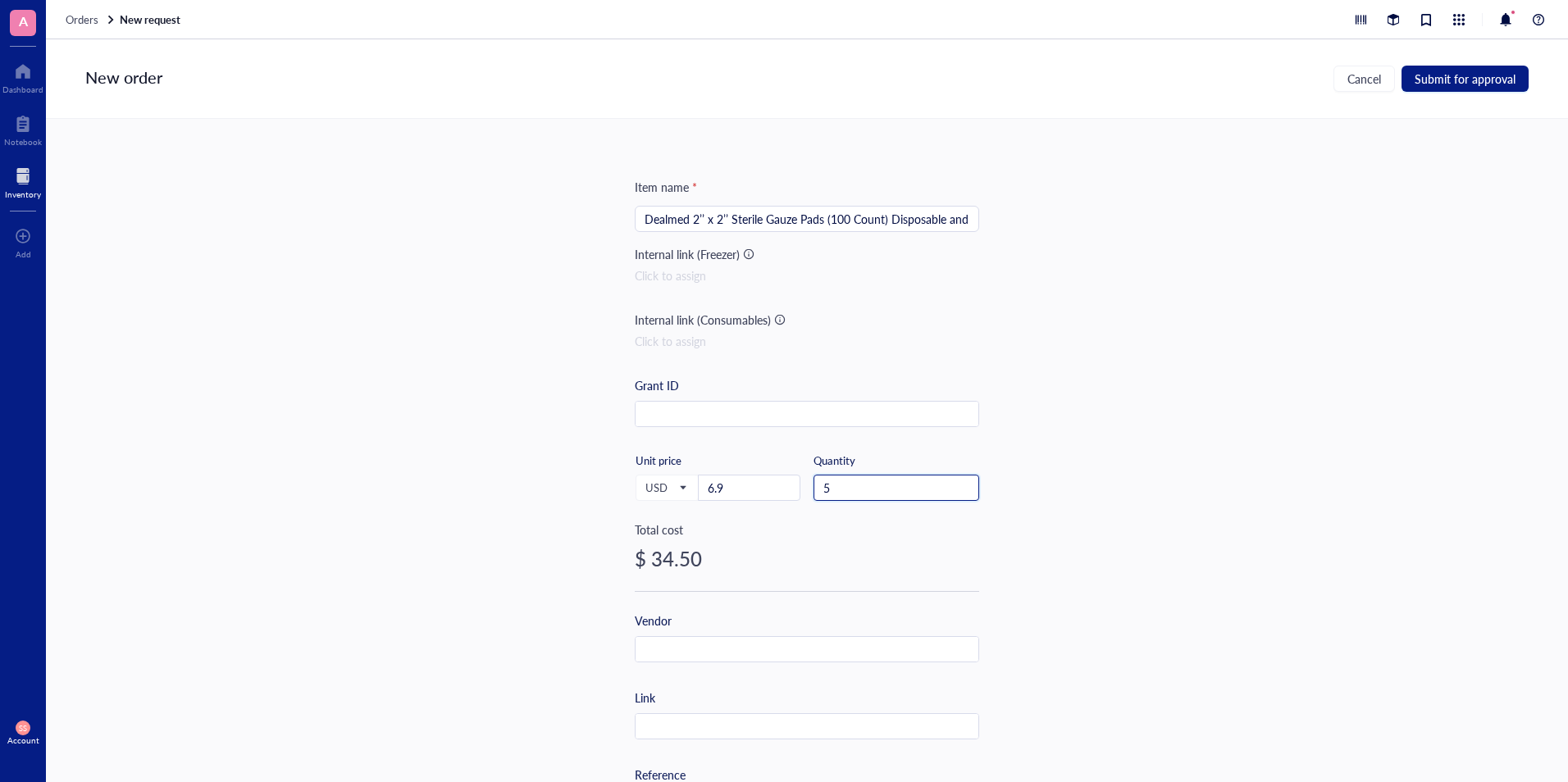
scroll to position [146, 0]
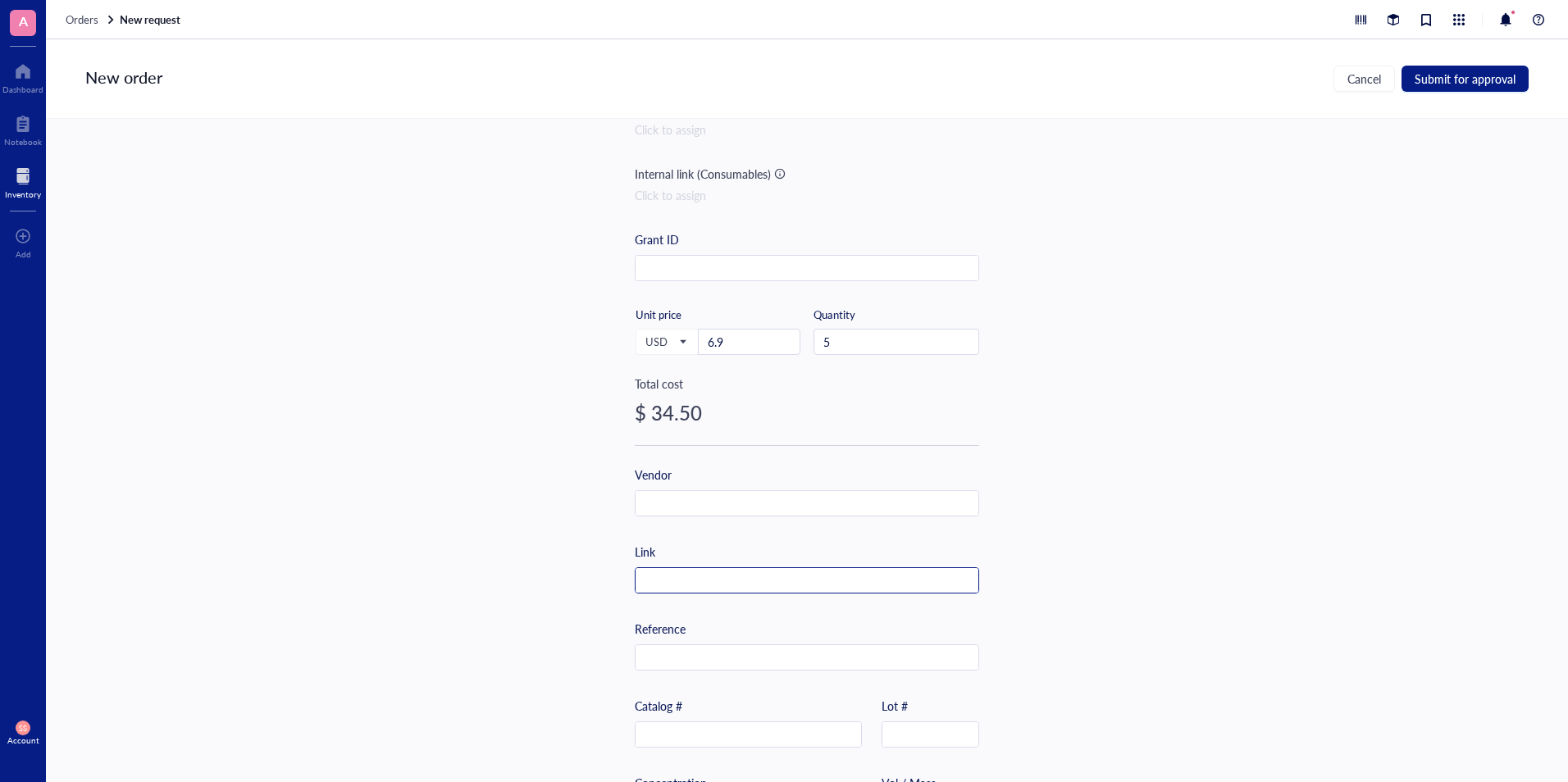
click at [724, 572] on input "text" at bounding box center [807, 581] width 342 height 26
paste input "https://www.amazon.com/Dealmed-Sterile-Individually-Wrapped-Absorbent/dp/B01AKC…"
type input "https://www.amazon.com/Dealmed-Sterile-Individually-Wrapped-Absorbent/dp/B01AKC…"
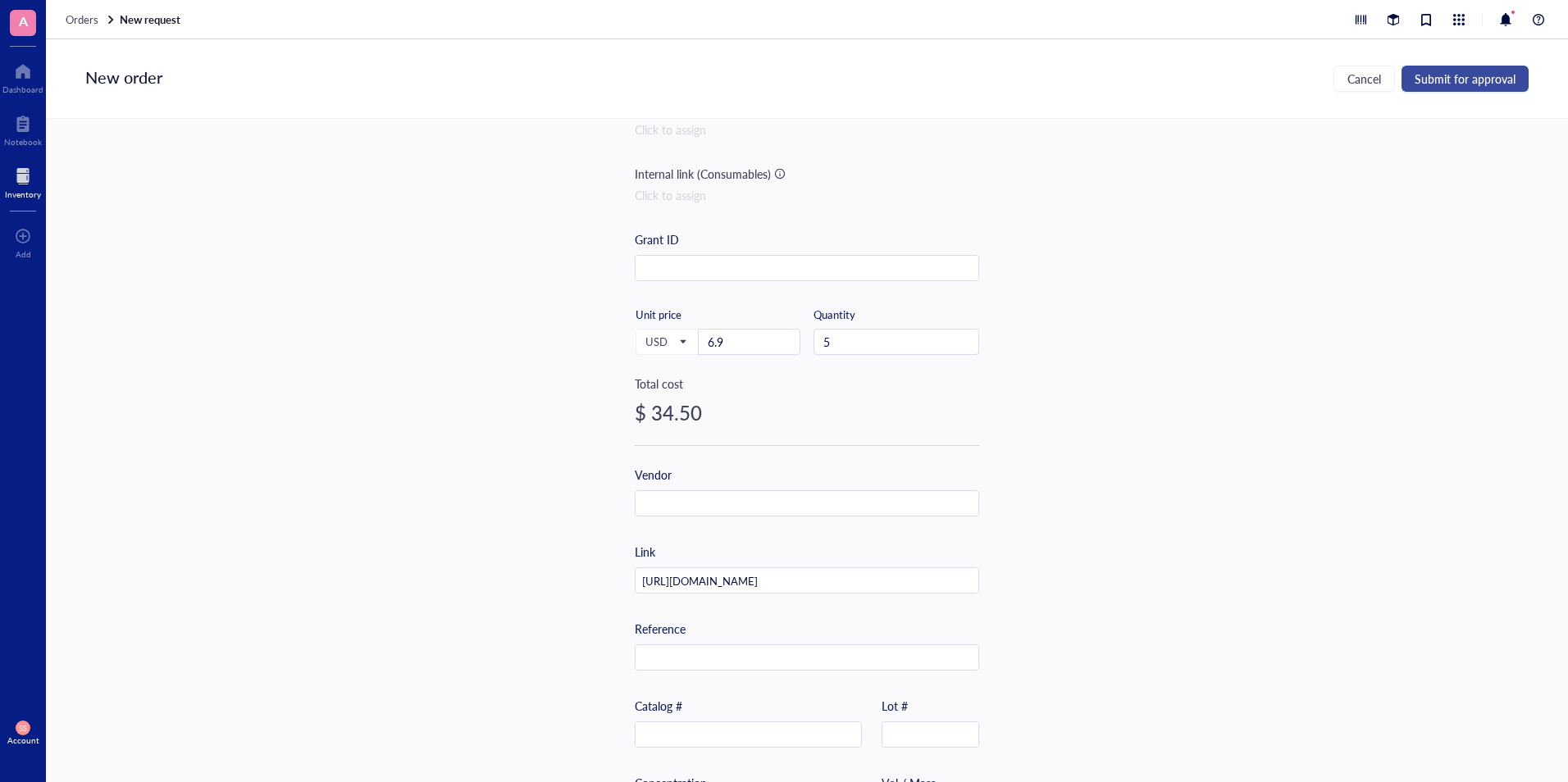
click at [1439, 87] on button "Submit for approval" at bounding box center [1465, 78] width 127 height 26
